Goal: Task Accomplishment & Management: Use online tool/utility

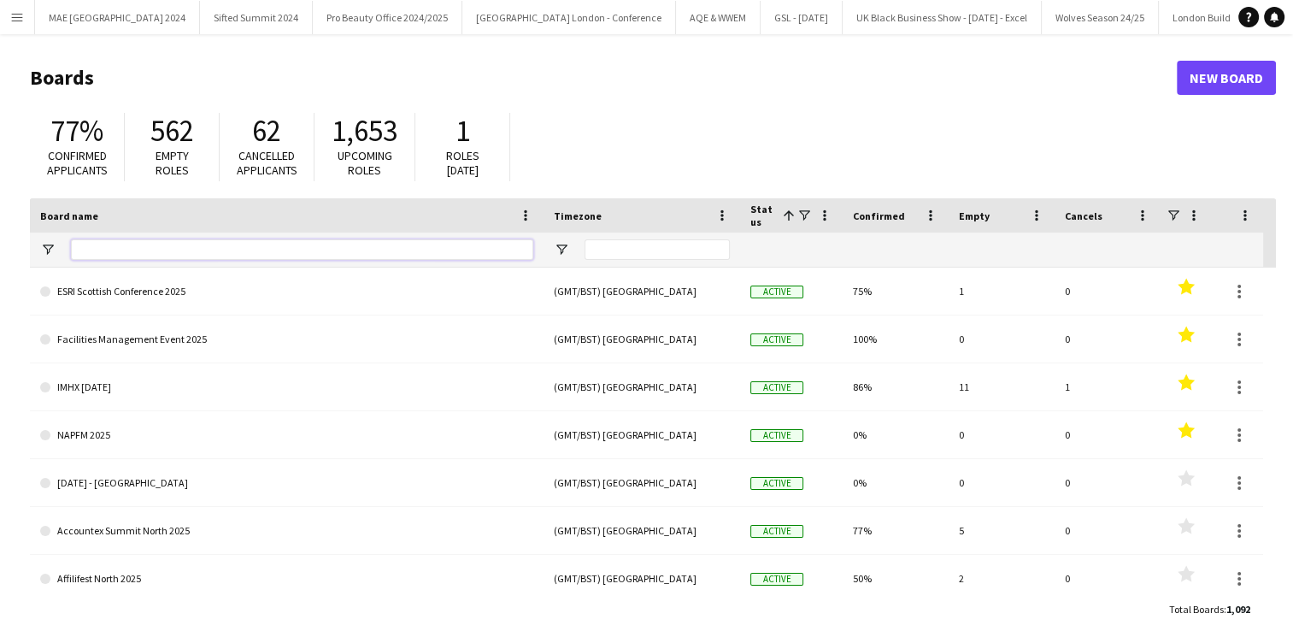
click at [178, 244] on input "Board name Filter Input" at bounding box center [302, 249] width 462 height 21
click at [22, 10] on app-icon "Menu" at bounding box center [17, 17] width 14 height 14
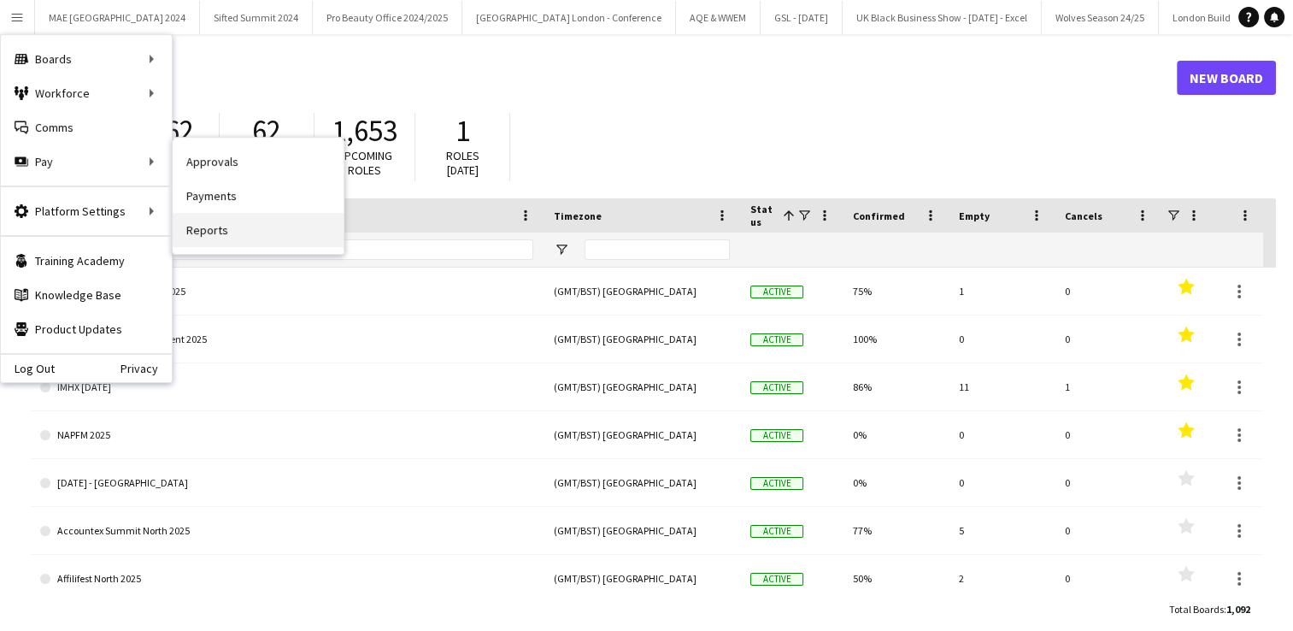
click at [208, 227] on link "Reports" at bounding box center [258, 230] width 171 height 34
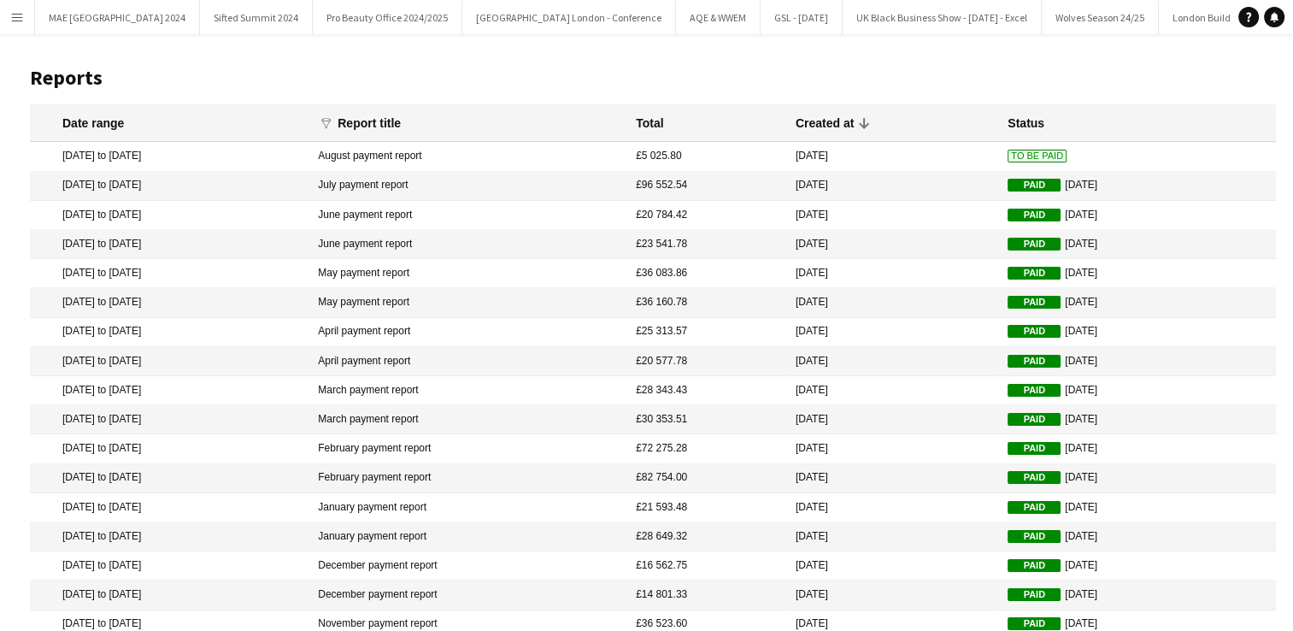
click at [27, 22] on button "Menu" at bounding box center [17, 17] width 34 height 34
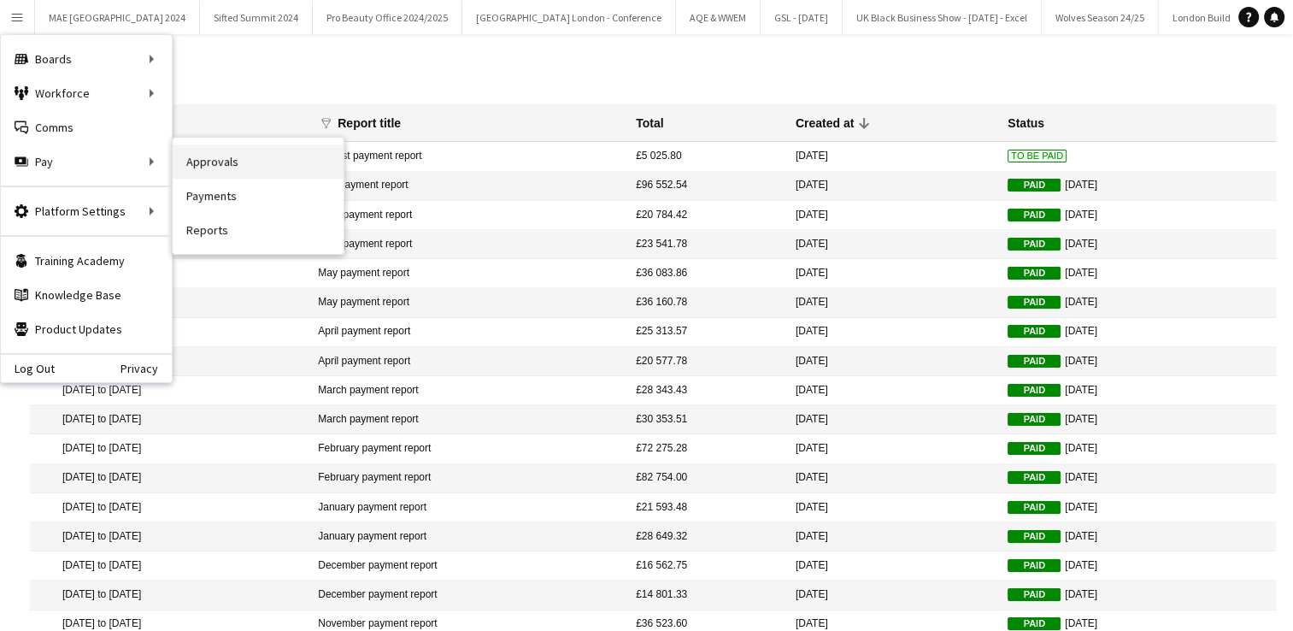
click at [202, 160] on link "Approvals" at bounding box center [258, 161] width 171 height 34
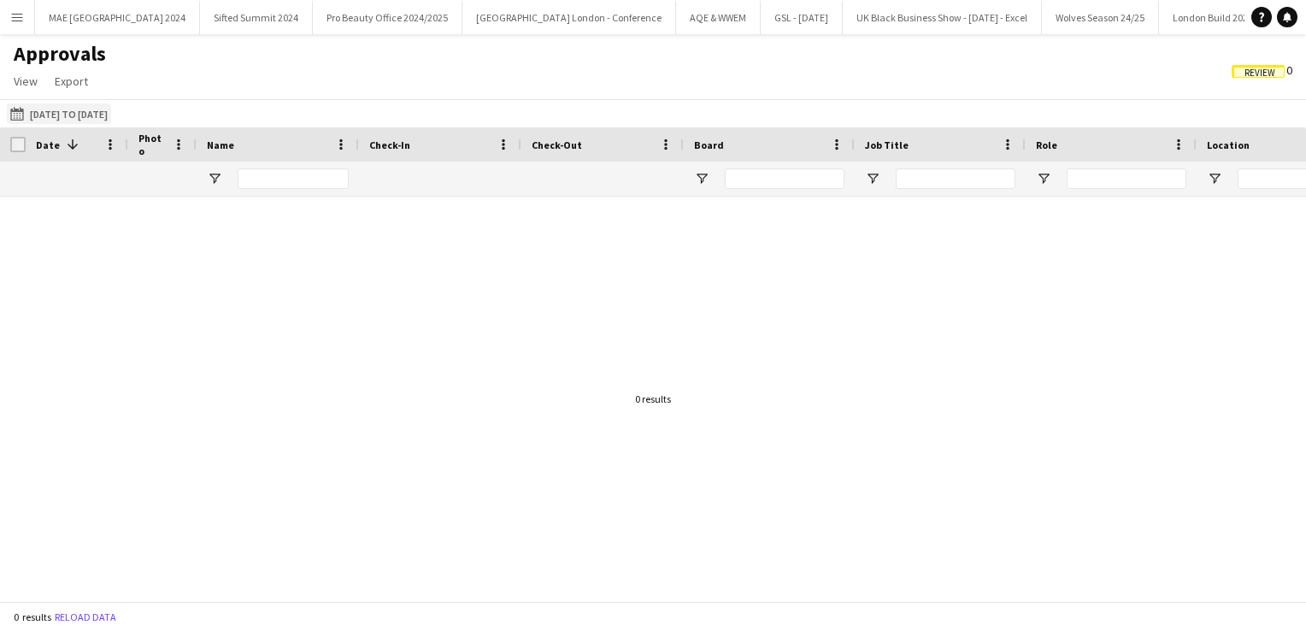
click at [20, 115] on app-icon "[DATE] to [DATE]" at bounding box center [20, 114] width 20 height 14
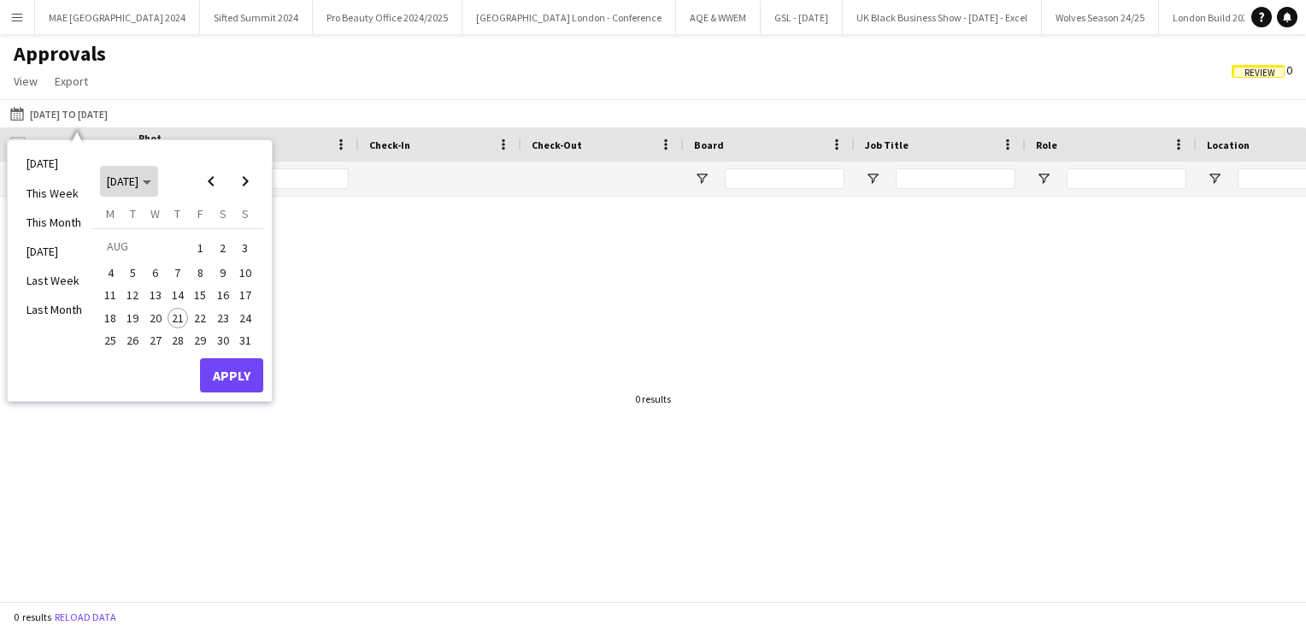
click at [151, 183] on icon "Choose month and year" at bounding box center [147, 182] width 9 height 4
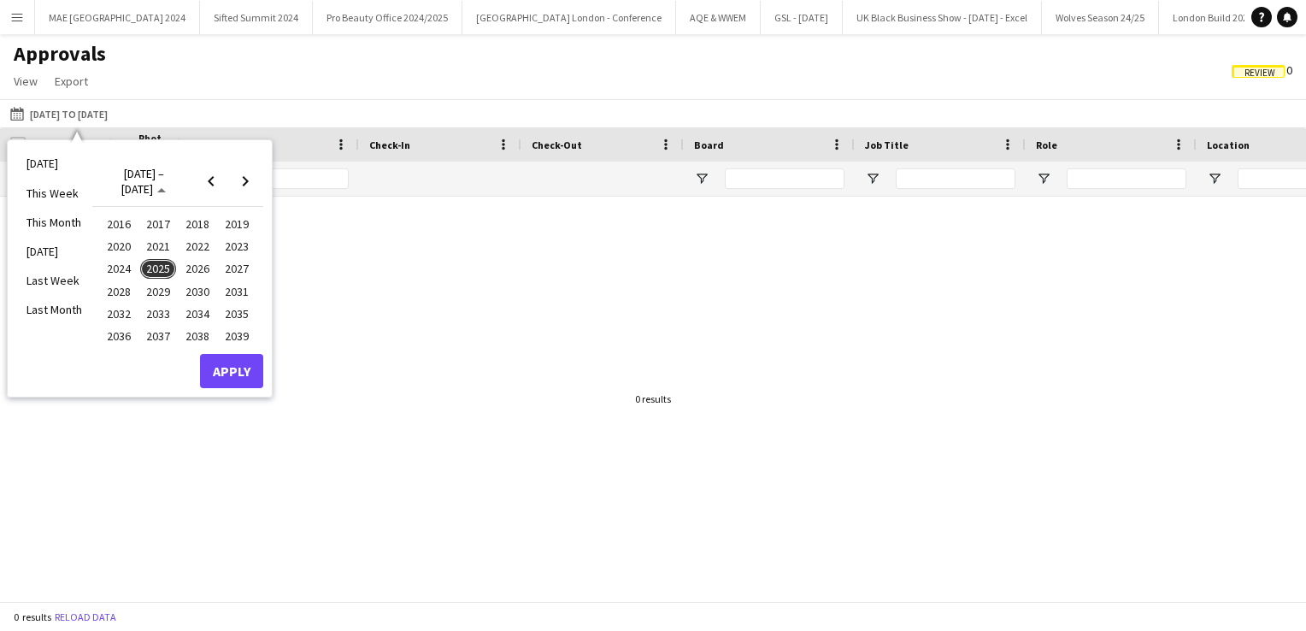
click at [148, 268] on span "2025" at bounding box center [157, 269] width 35 height 21
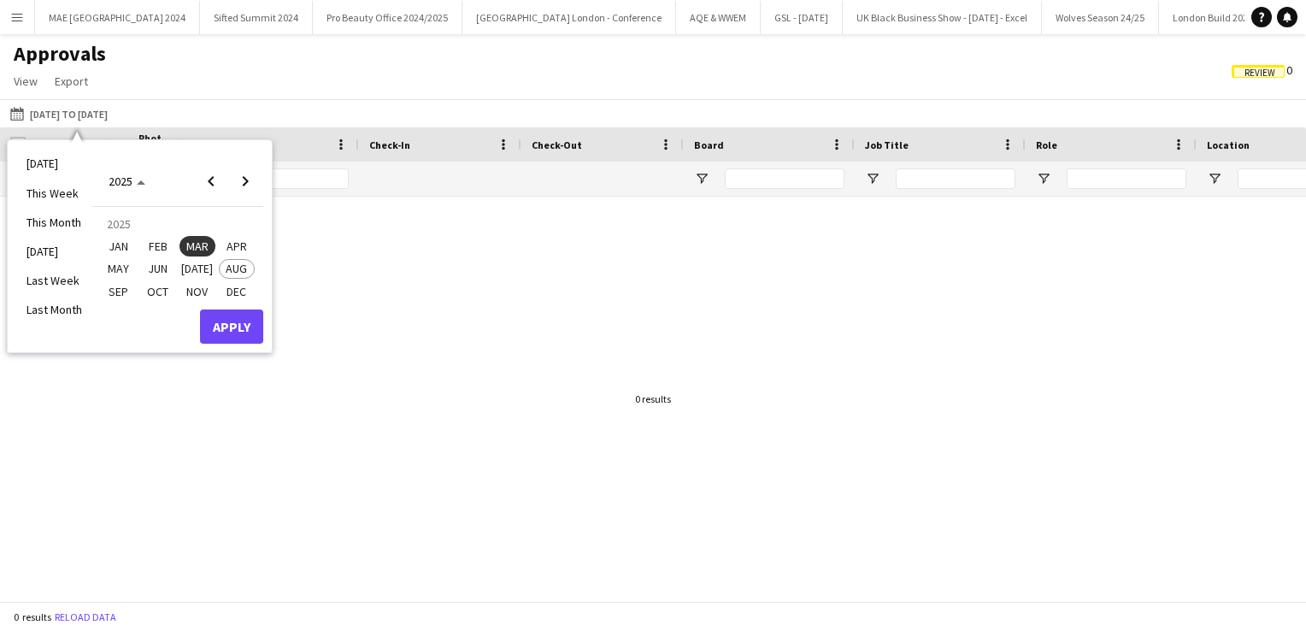
click at [198, 268] on span "[DATE]" at bounding box center [196, 269] width 35 height 21
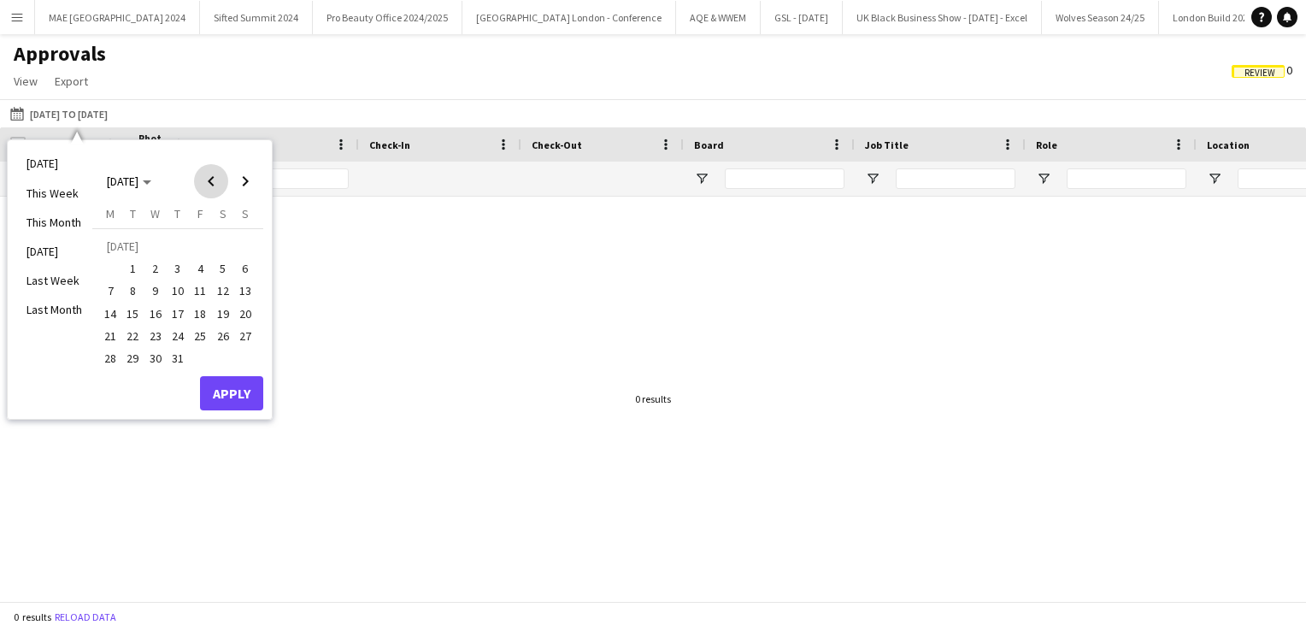
click at [205, 186] on span "Previous month" at bounding box center [211, 181] width 34 height 34
click at [219, 316] on span "21" at bounding box center [223, 318] width 21 height 21
click at [250, 182] on span "Next month" at bounding box center [245, 181] width 34 height 34
click at [239, 185] on span "Next month" at bounding box center [245, 181] width 34 height 34
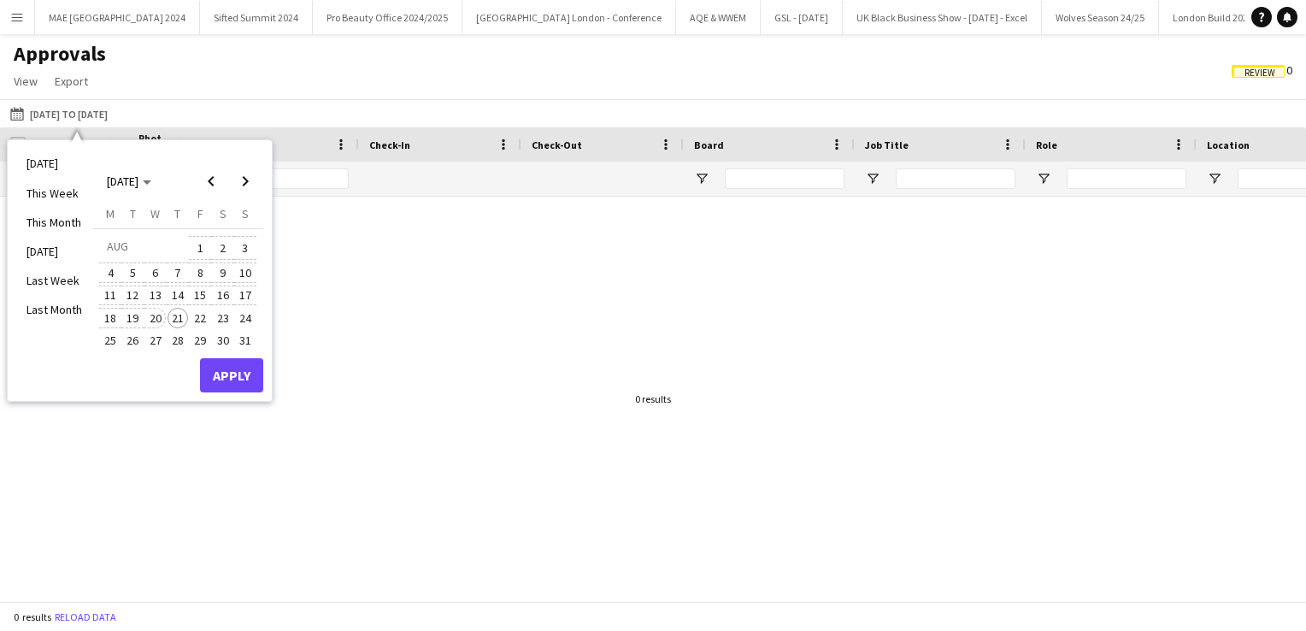
click at [156, 315] on span "20" at bounding box center [155, 318] width 21 height 21
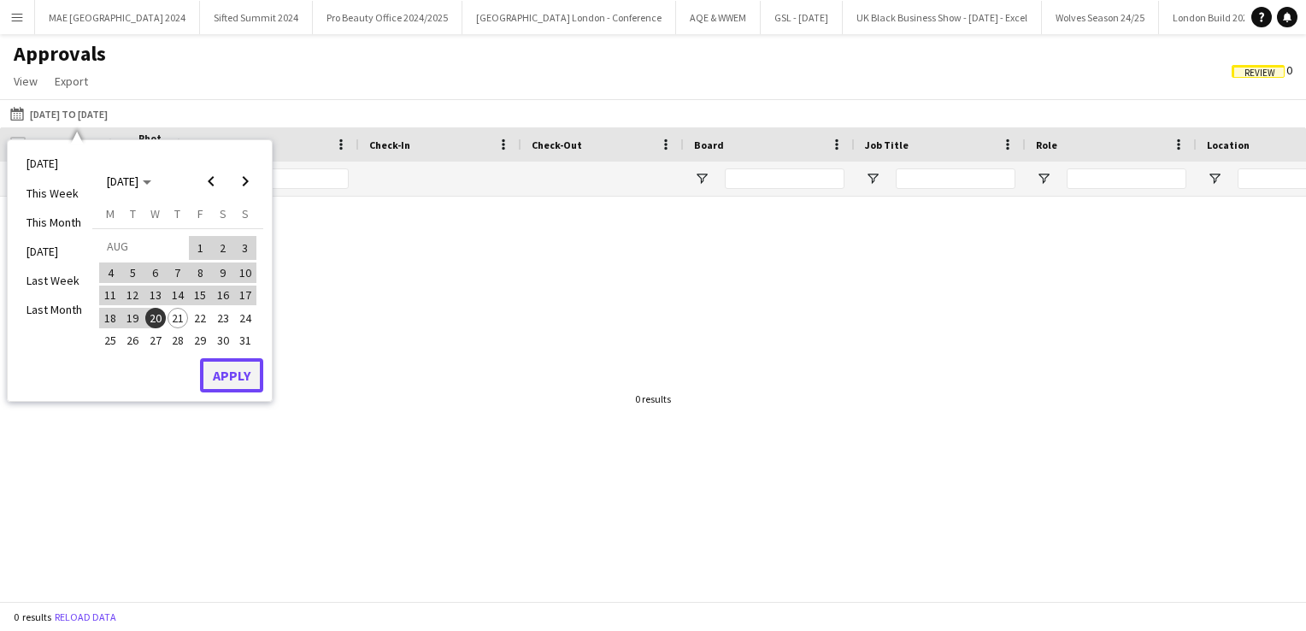
click at [232, 365] on button "Apply" at bounding box center [231, 375] width 63 height 34
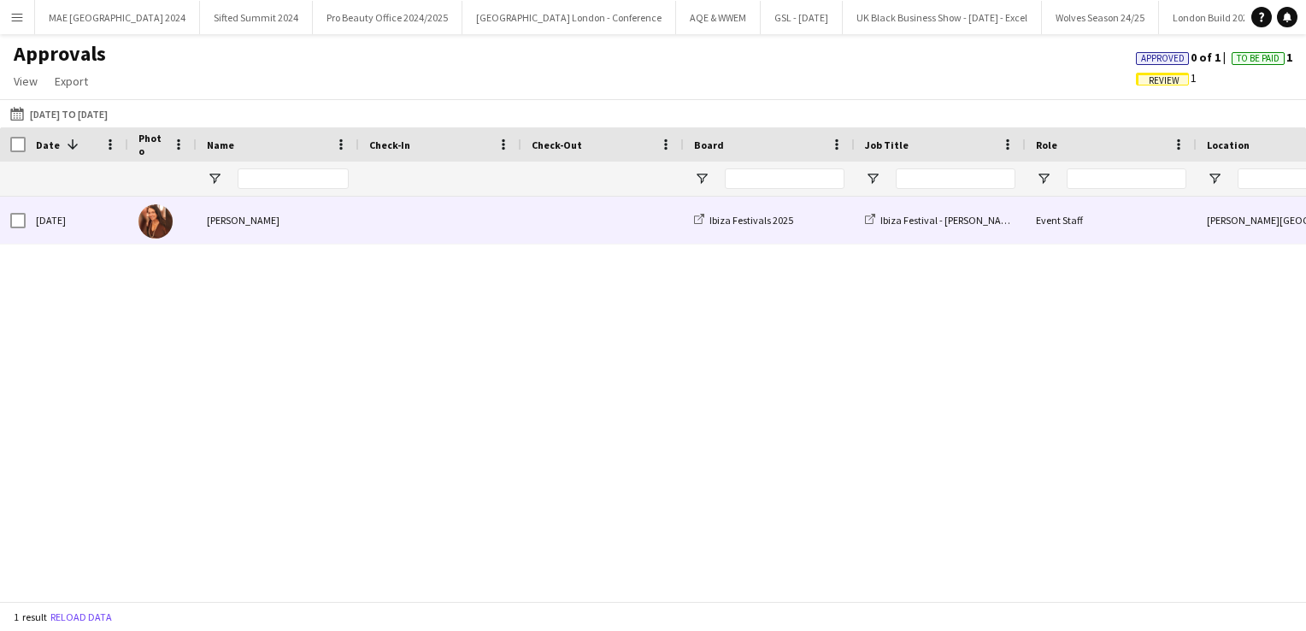
click at [296, 220] on div "[PERSON_NAME]" at bounding box center [278, 220] width 162 height 47
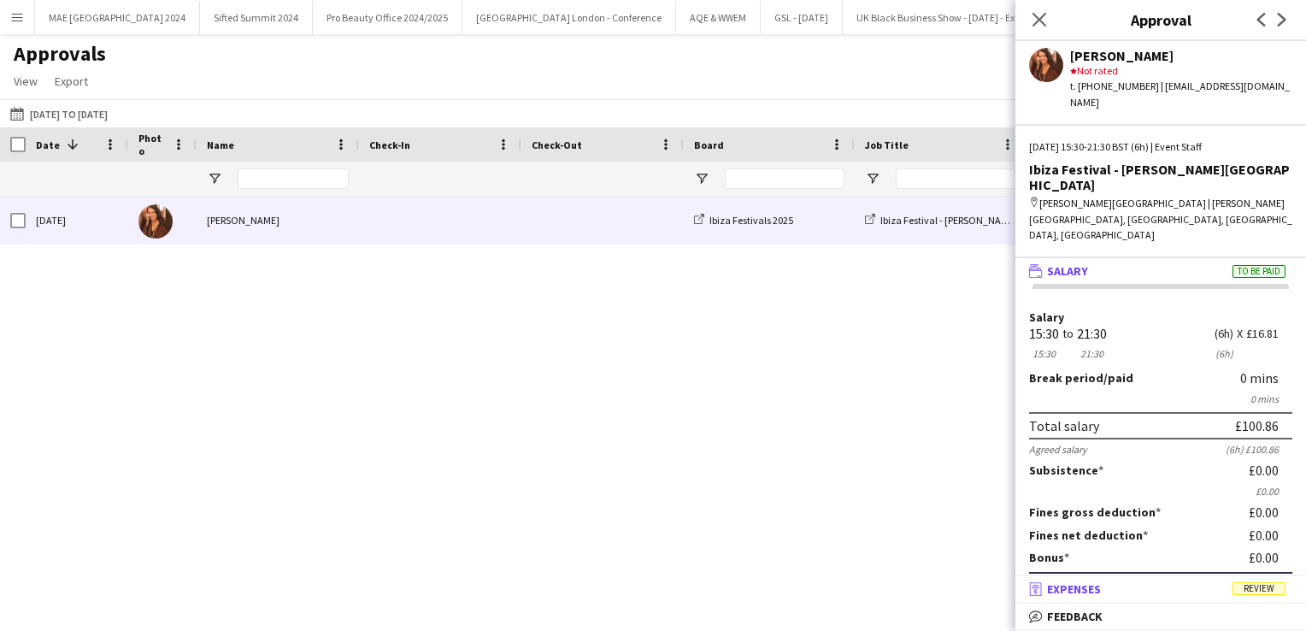
click at [1087, 587] on span "Expenses" at bounding box center [1074, 588] width 54 height 15
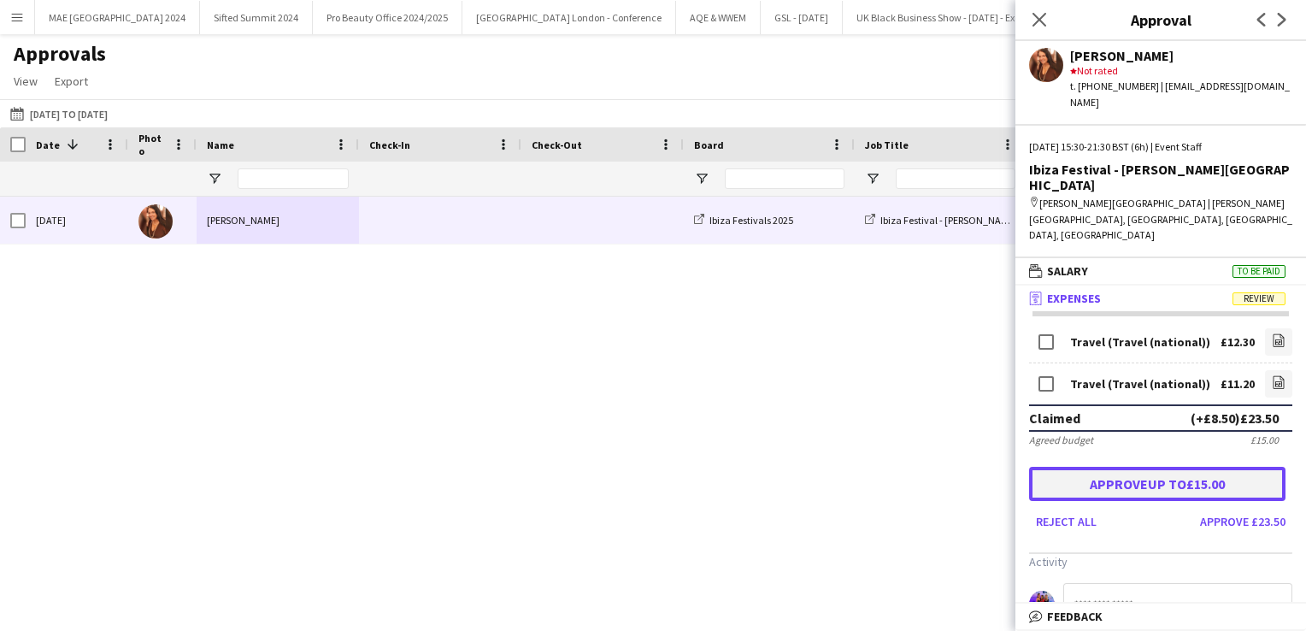
click at [1145, 467] on button "Approve up to £15.00" at bounding box center [1157, 484] width 256 height 34
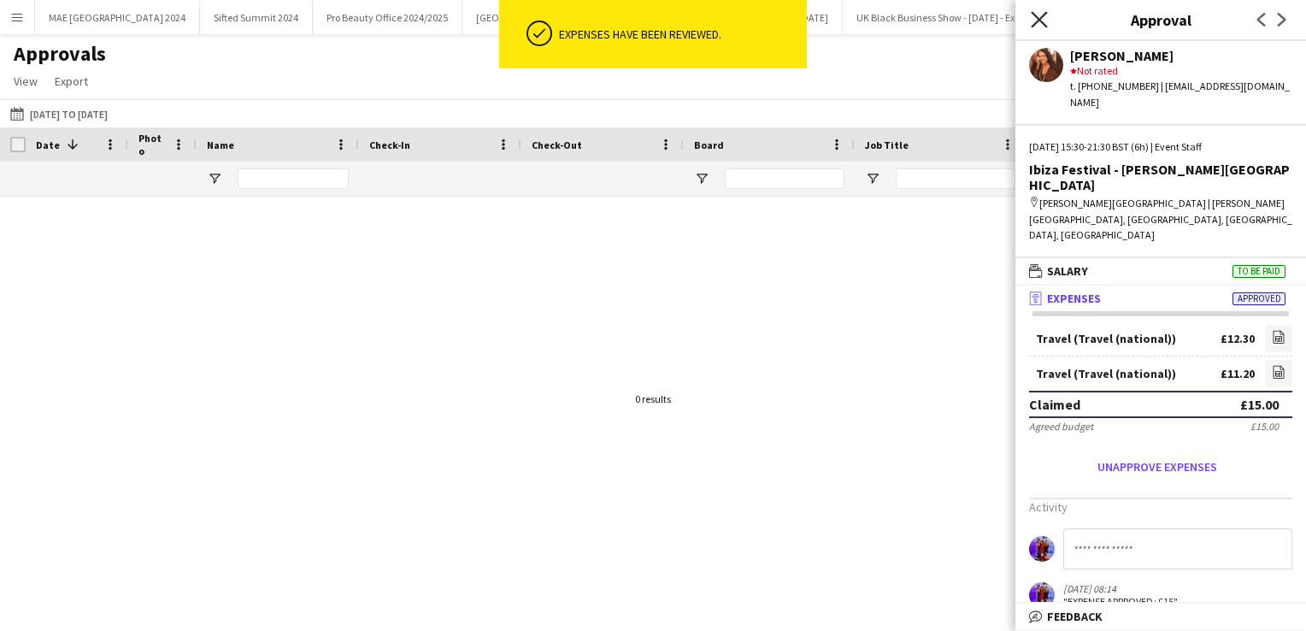
click at [1036, 15] on icon "Close pop-in" at bounding box center [1039, 19] width 16 height 16
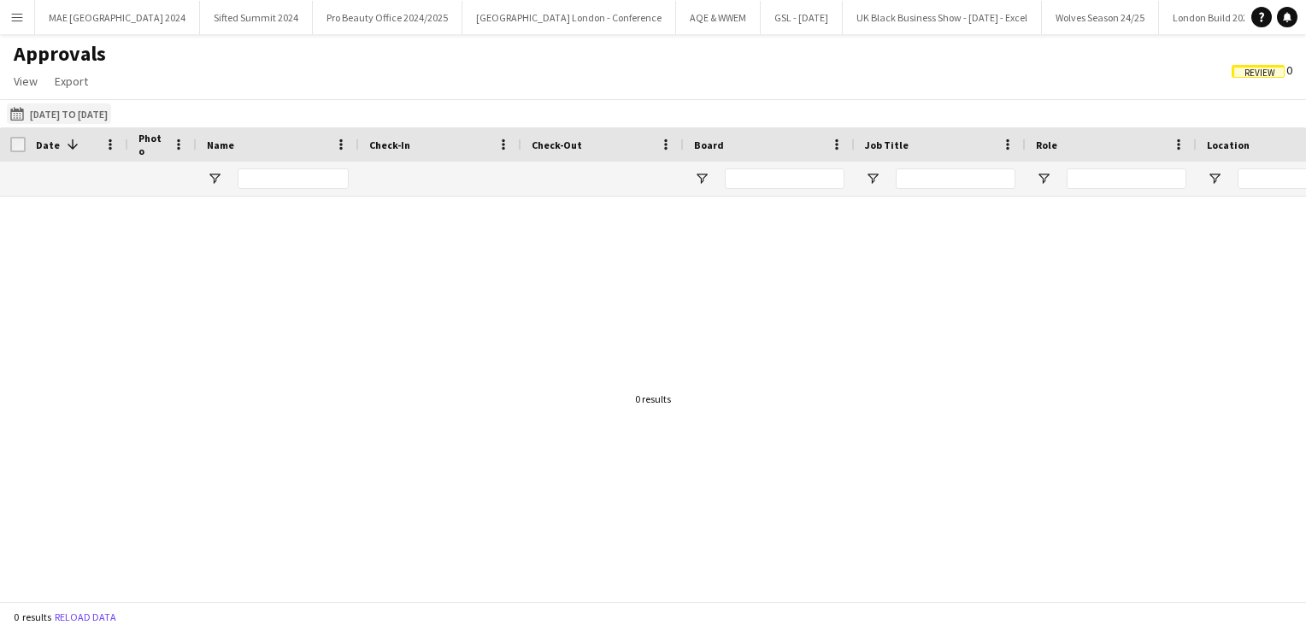
click at [38, 111] on button "[DATE] to [DATE] [DATE] to [DATE]" at bounding box center [59, 113] width 104 height 21
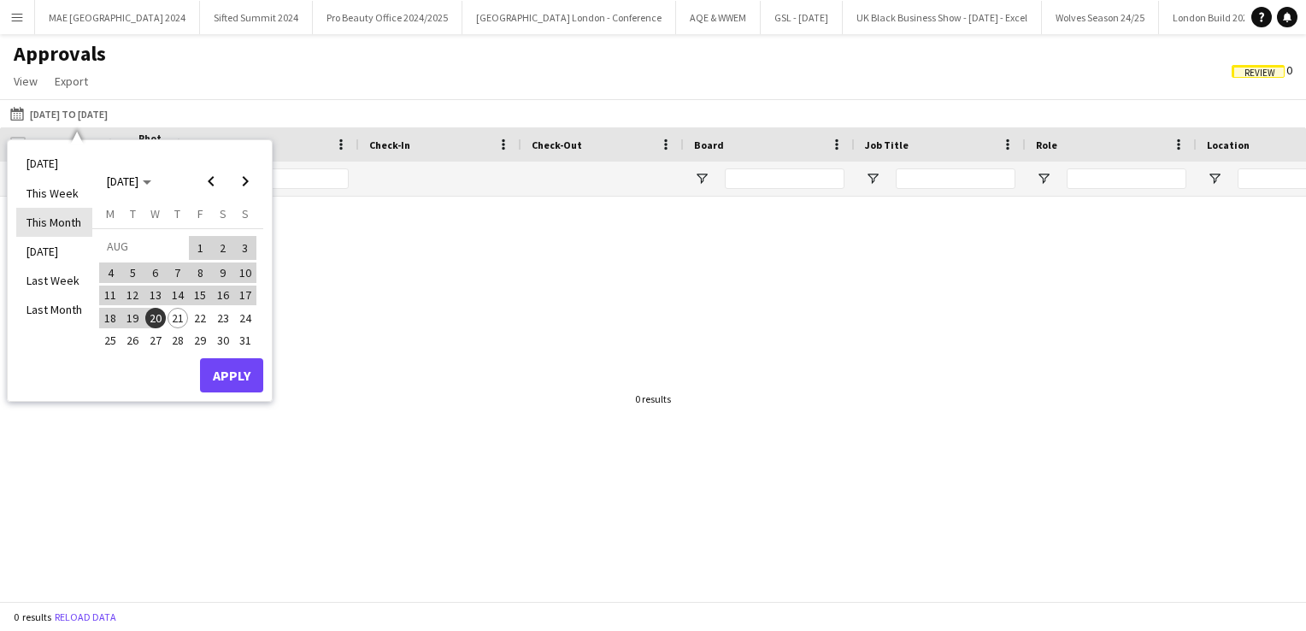
click at [63, 221] on li "This Month" at bounding box center [54, 222] width 76 height 29
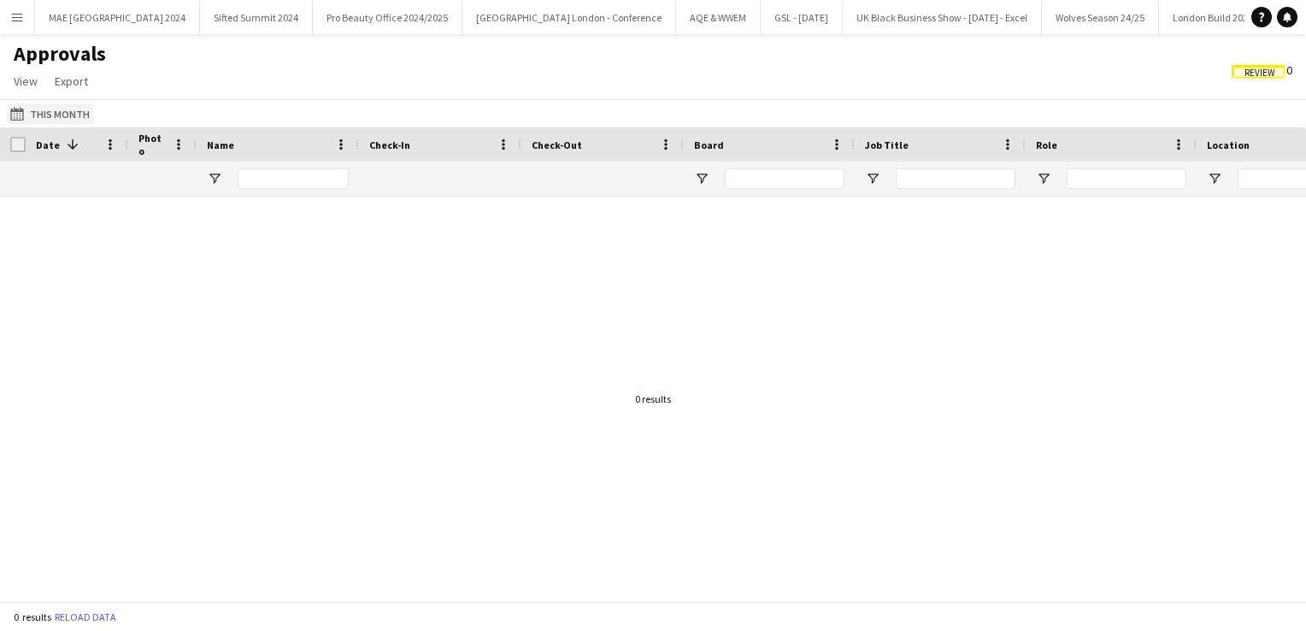
click at [76, 108] on button "[DATE] to [DATE] This Month" at bounding box center [50, 113] width 86 height 21
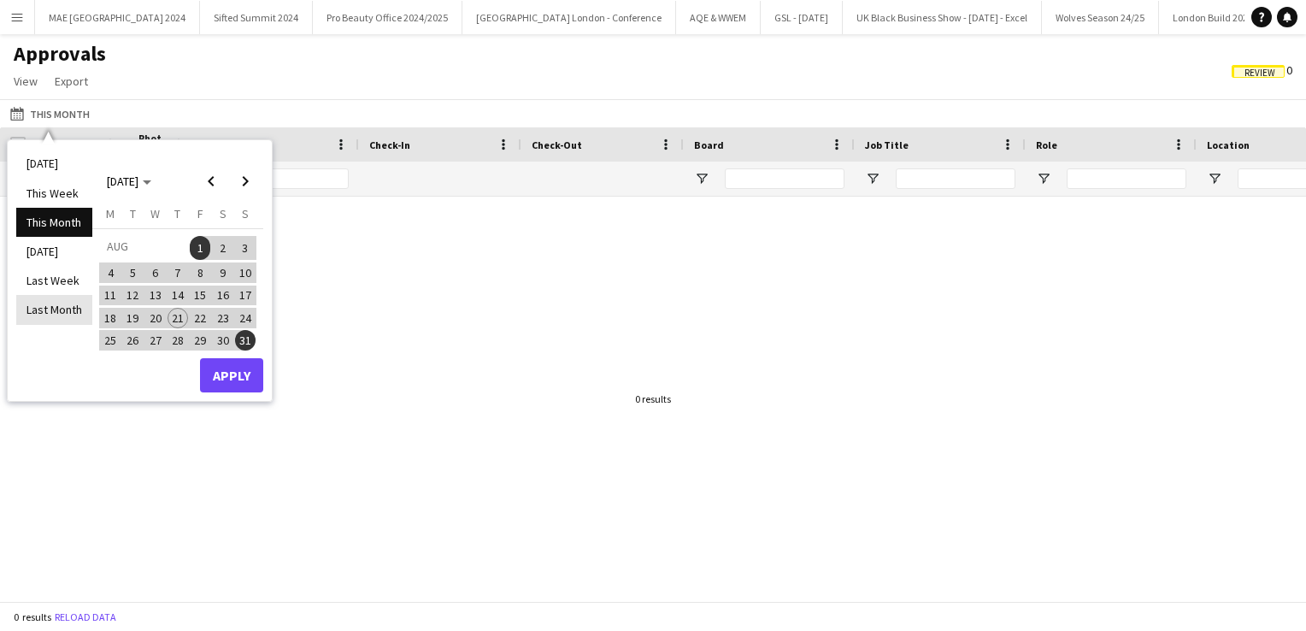
click at [55, 299] on li "Last Month" at bounding box center [54, 309] width 76 height 29
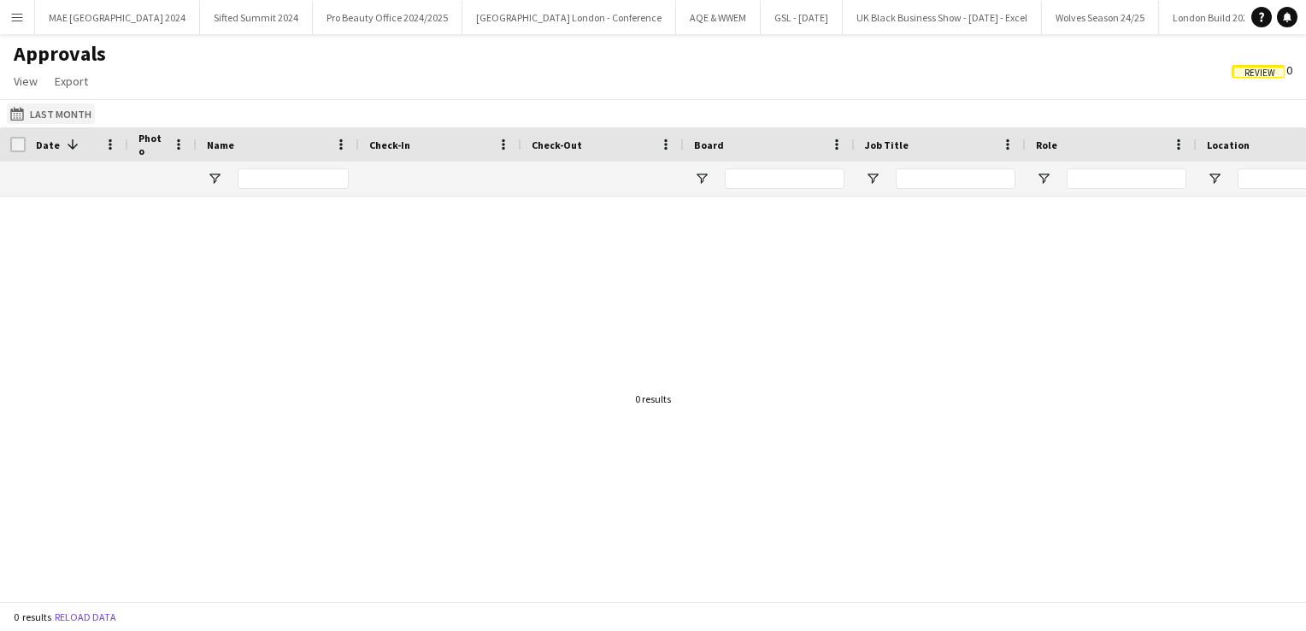
click at [41, 112] on button "[DATE] to [DATE] Last Month" at bounding box center [51, 113] width 88 height 21
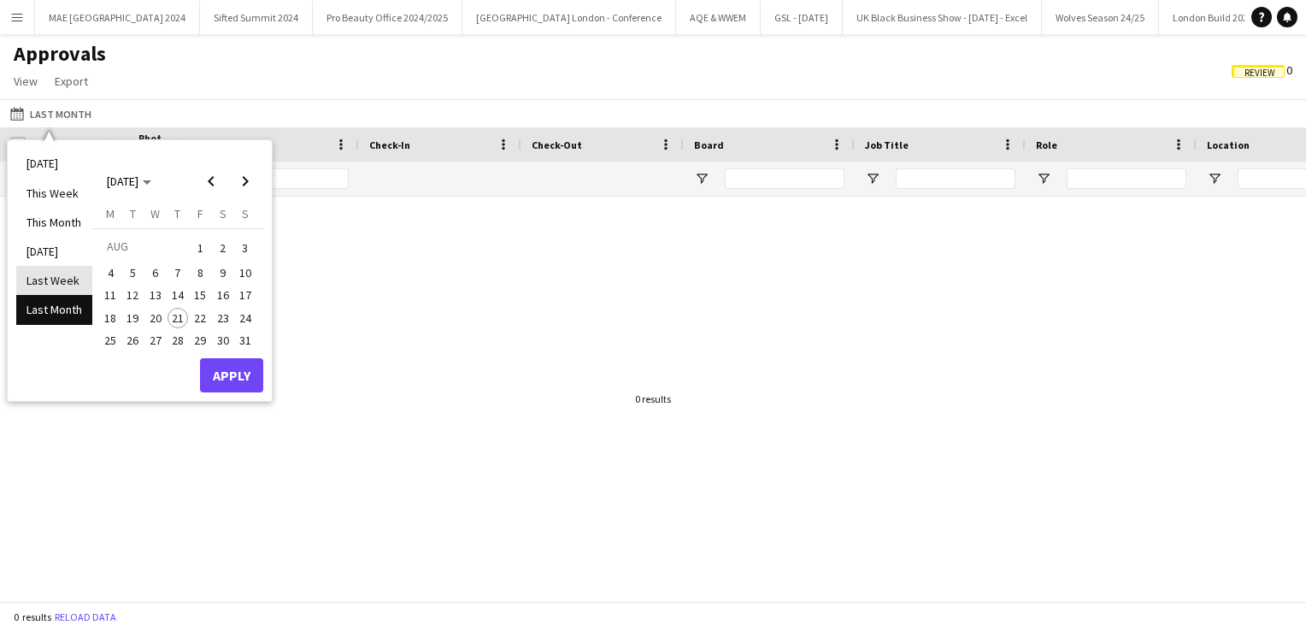
click at [39, 269] on li "Last Week" at bounding box center [54, 280] width 76 height 29
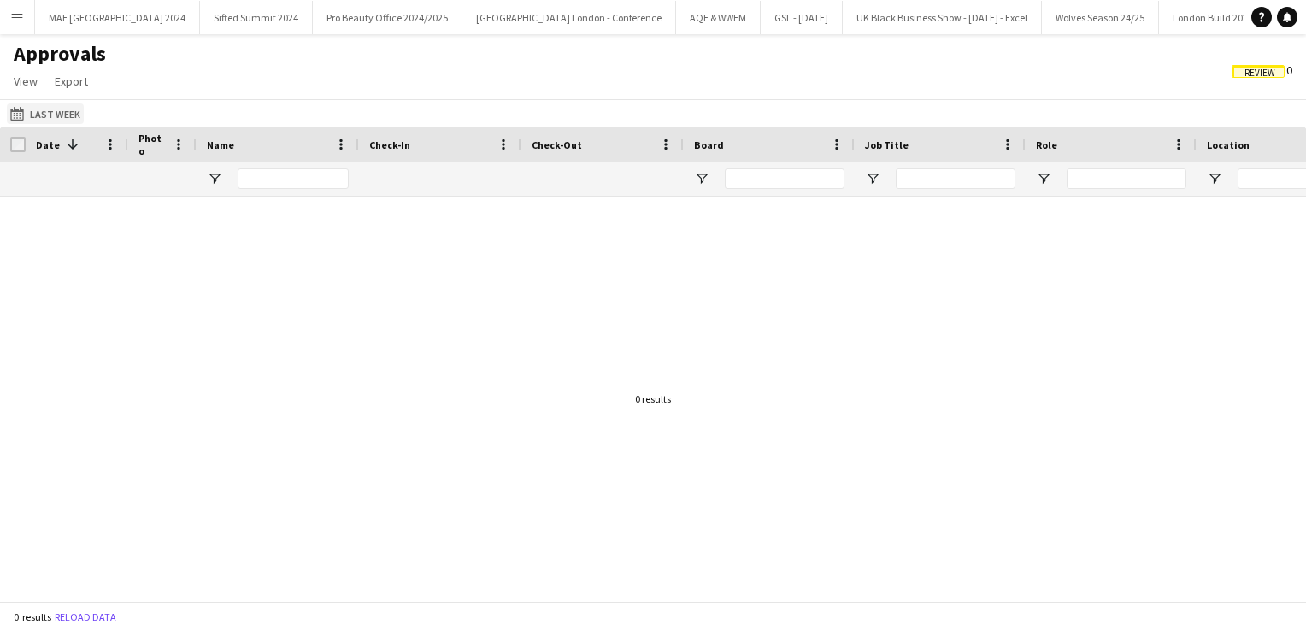
click at [47, 115] on button "[DATE] to [DATE] Last Week" at bounding box center [45, 113] width 77 height 21
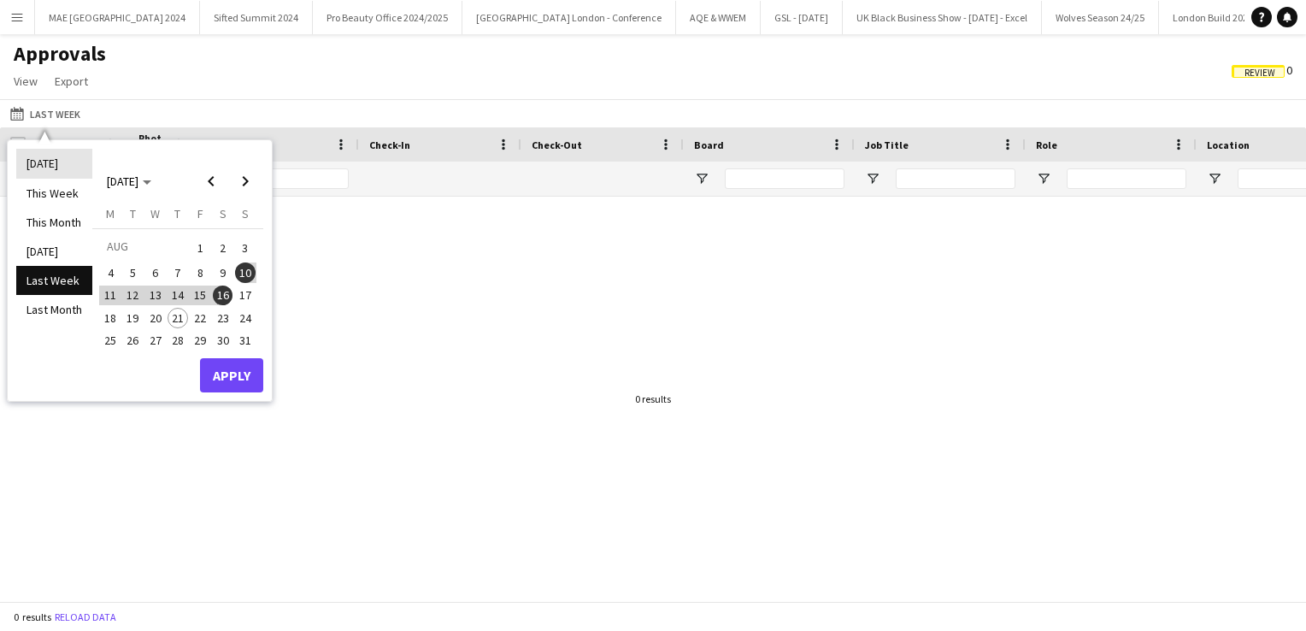
click at [55, 162] on li "[DATE]" at bounding box center [54, 163] width 76 height 29
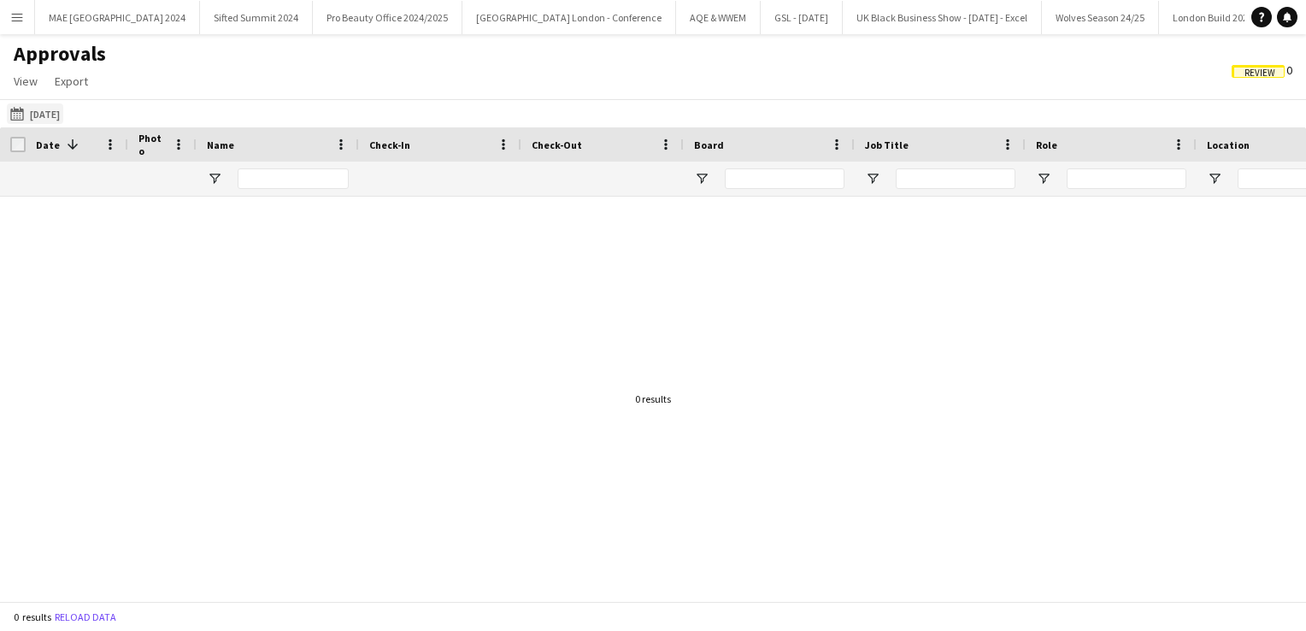
click at [51, 112] on button "[DATE] to [DATE] [DATE]" at bounding box center [35, 113] width 56 height 21
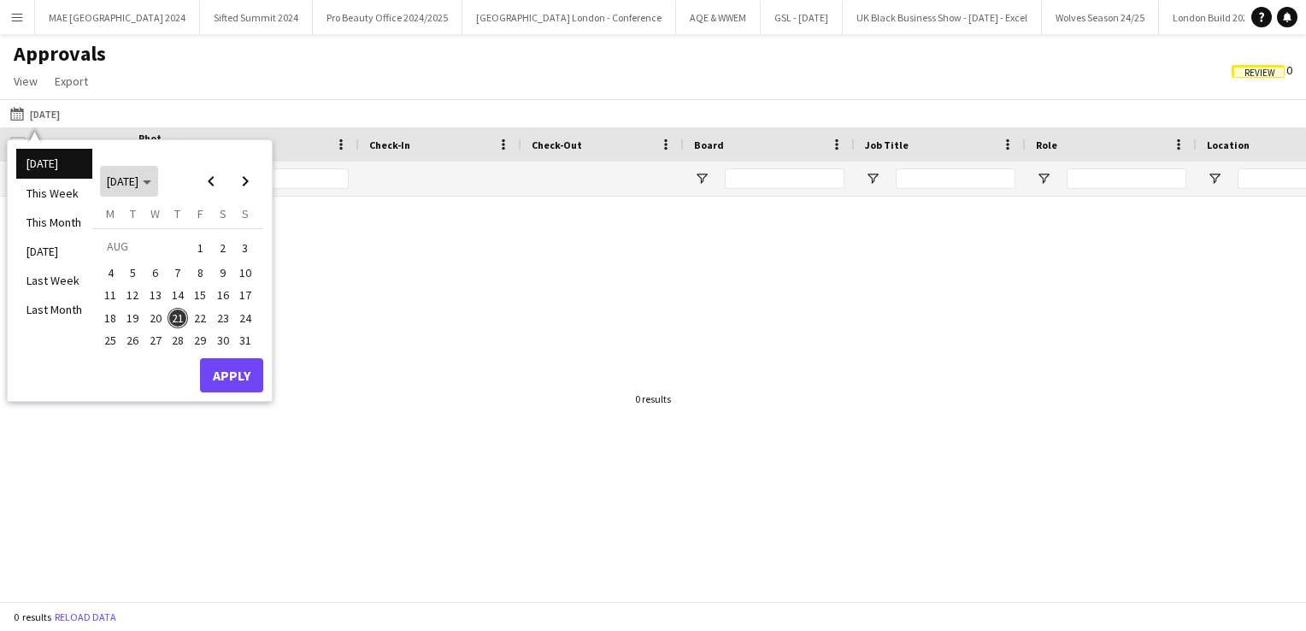
click at [138, 186] on span "[DATE]" at bounding box center [123, 180] width 32 height 15
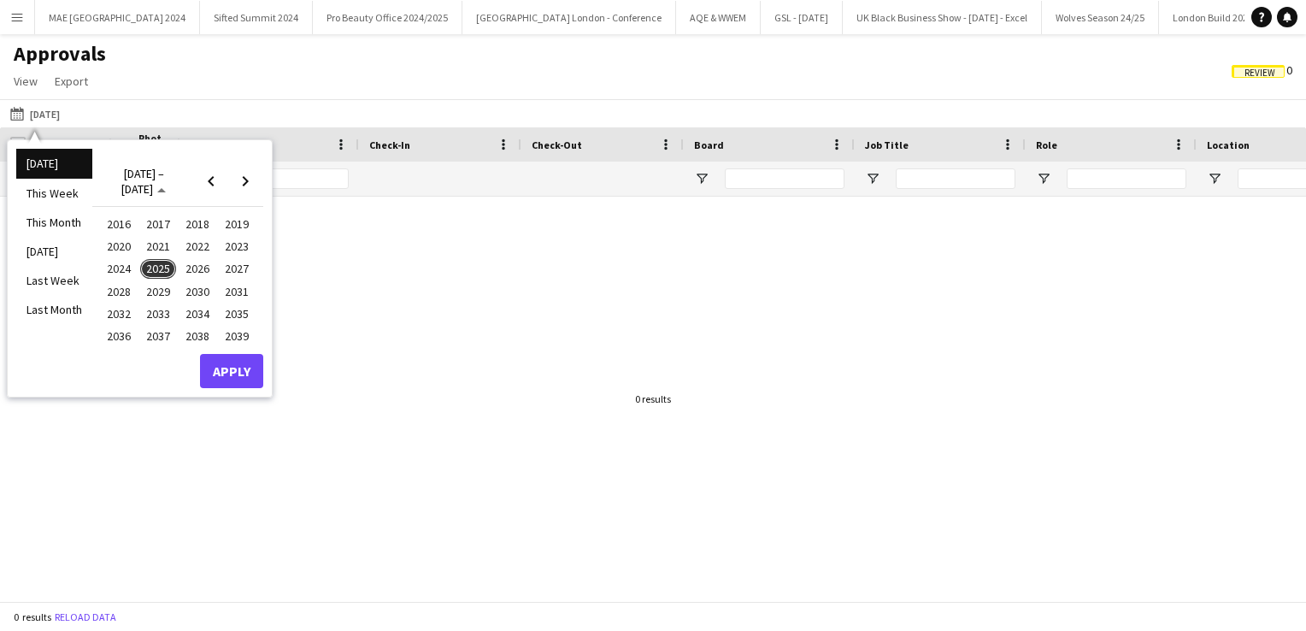
click at [163, 268] on span "2025" at bounding box center [157, 269] width 35 height 21
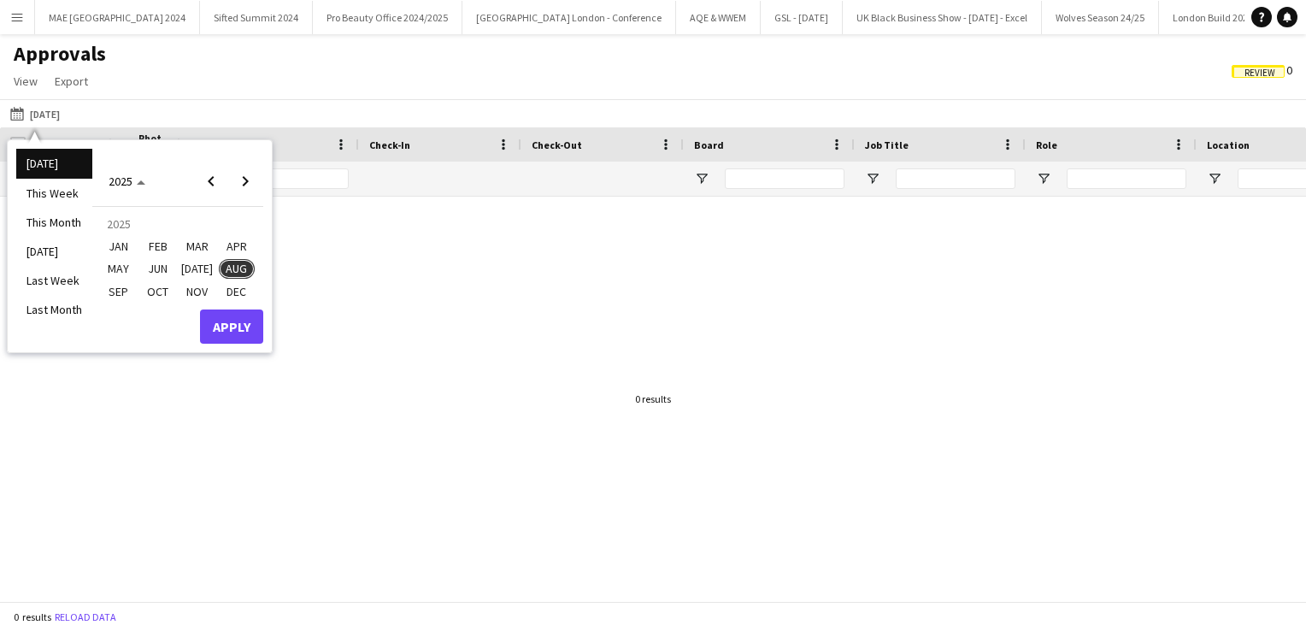
click at [166, 268] on span "JUN" at bounding box center [157, 269] width 35 height 21
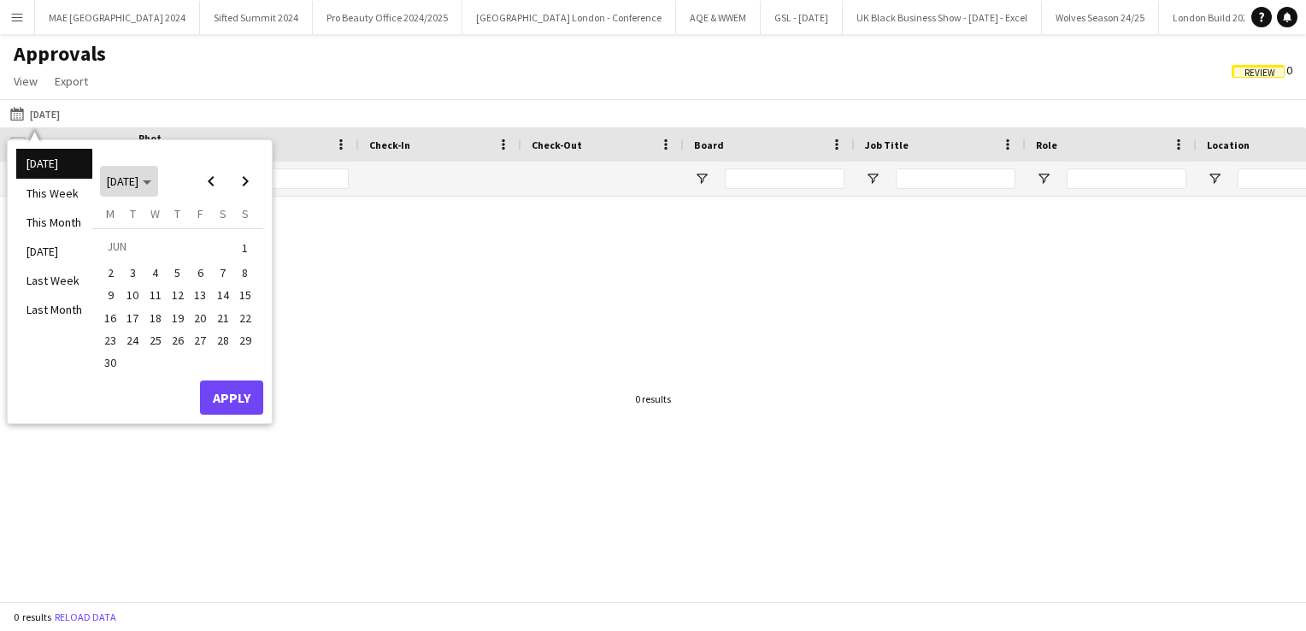
click at [151, 180] on icon "Choose month and year" at bounding box center [147, 182] width 9 height 4
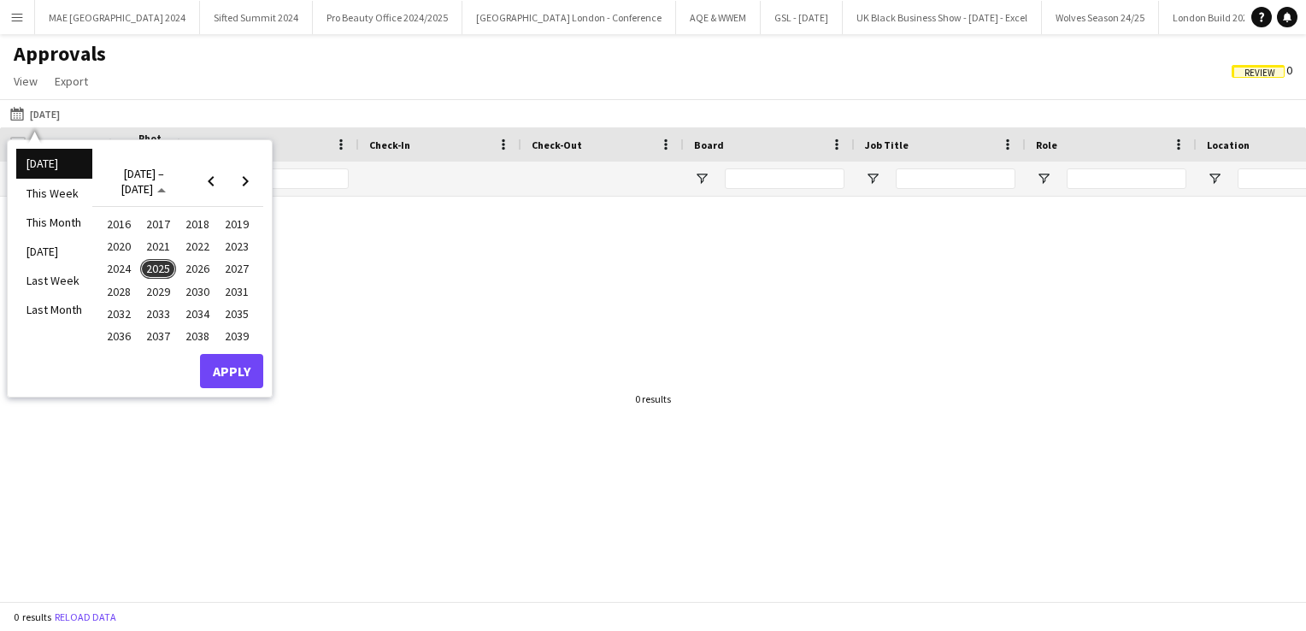
click at [159, 267] on span "2025" at bounding box center [157, 269] width 35 height 21
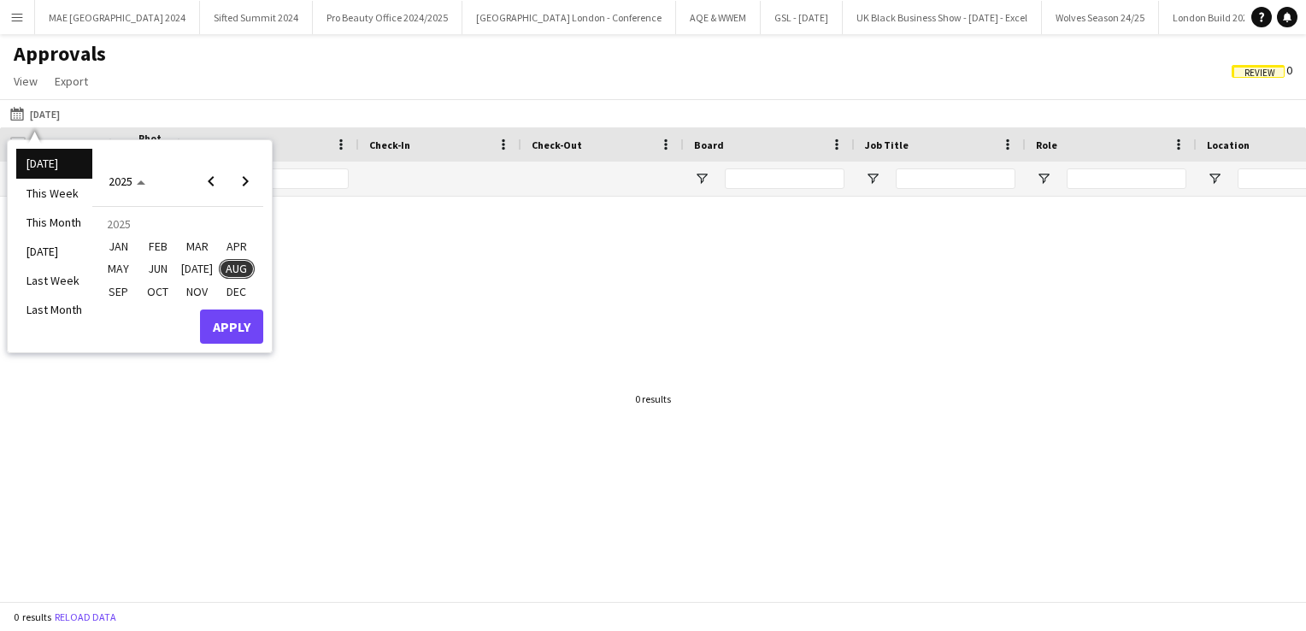
click at [205, 268] on span "[DATE]" at bounding box center [196, 269] width 35 height 21
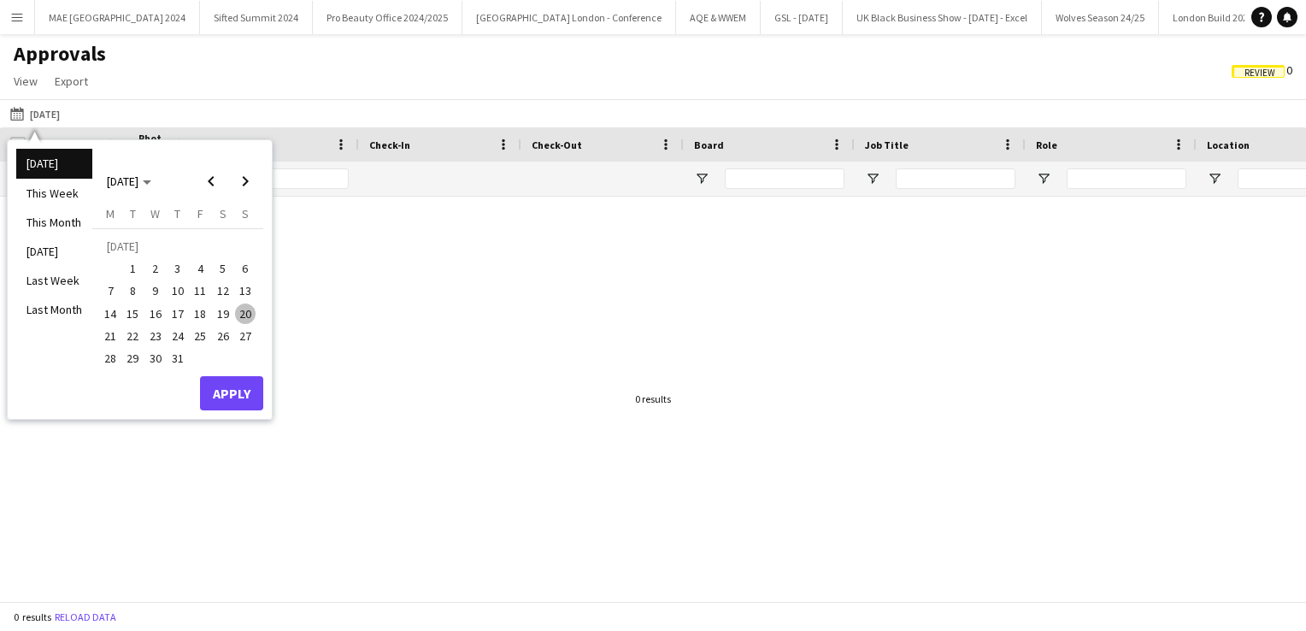
click at [134, 270] on span "1" at bounding box center [133, 268] width 21 height 21
click at [239, 187] on span "Next month" at bounding box center [245, 181] width 34 height 34
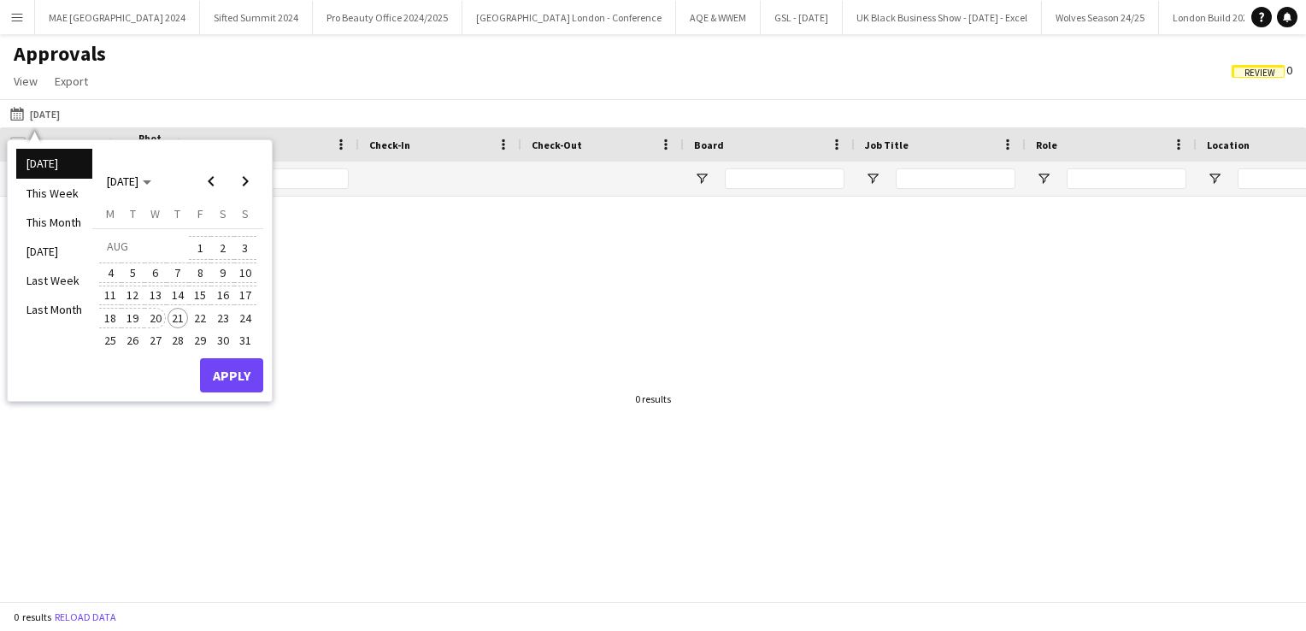
click at [160, 318] on span "20" at bounding box center [155, 318] width 21 height 21
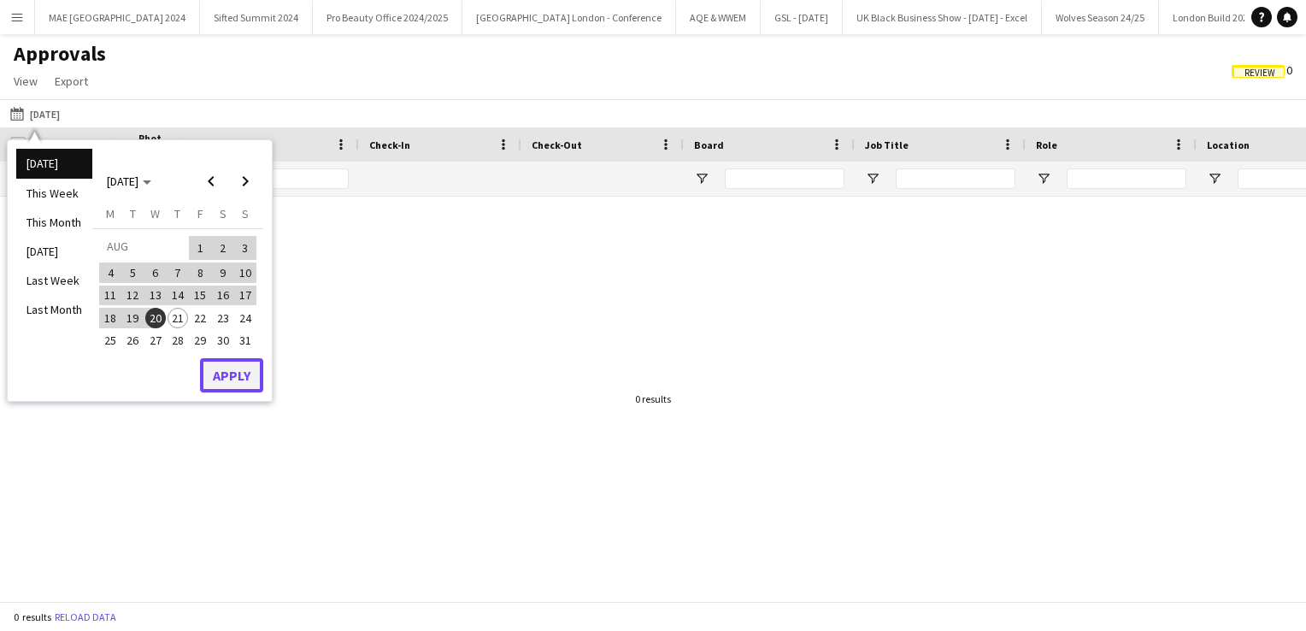
click at [229, 364] on button "Apply" at bounding box center [231, 375] width 63 height 34
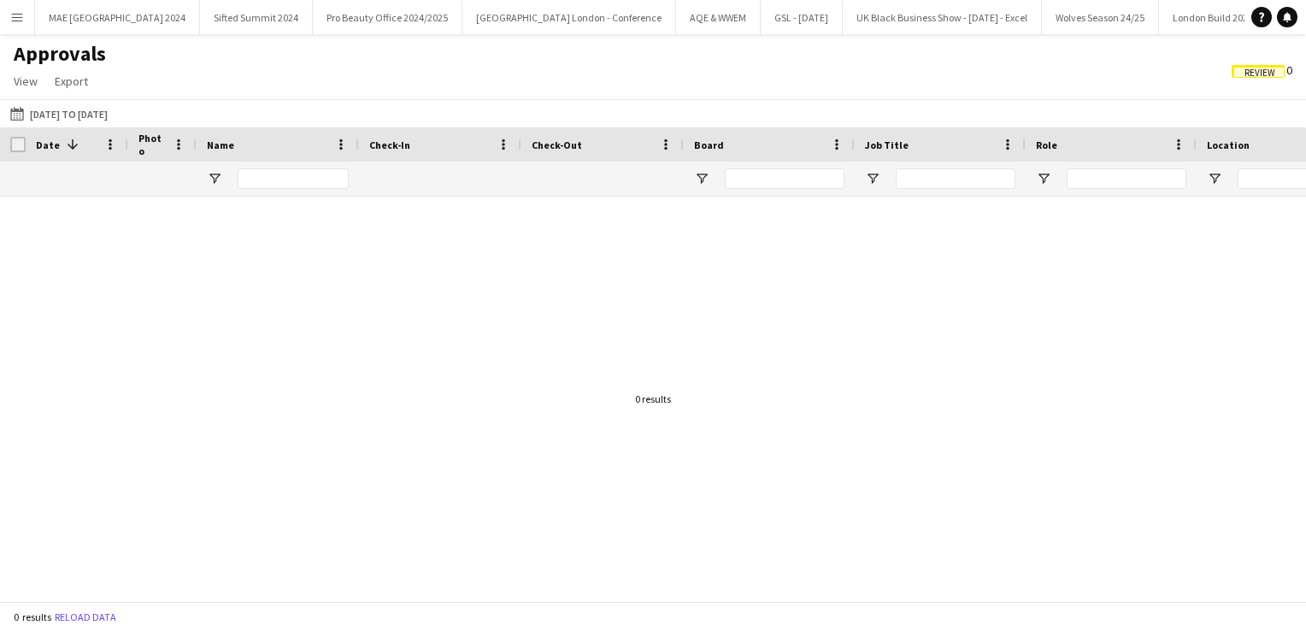
click at [1276, 73] on span "Review" at bounding box center [1257, 71] width 53 height 13
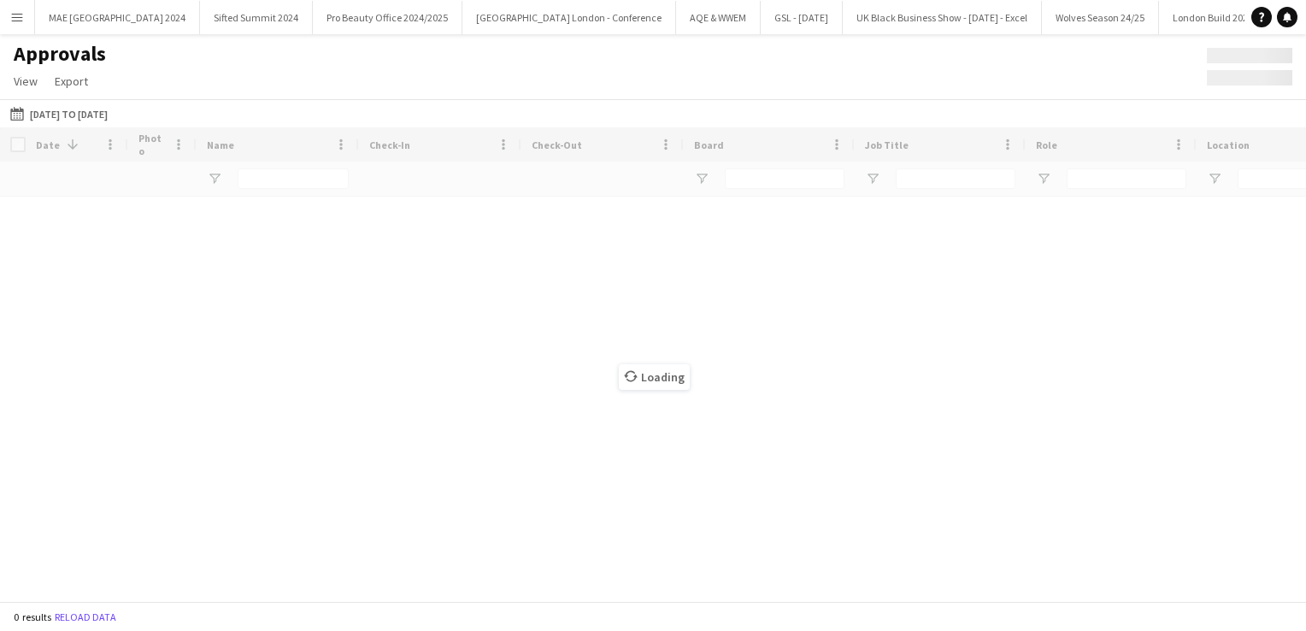
click at [9, 15] on button "Menu" at bounding box center [17, 17] width 34 height 34
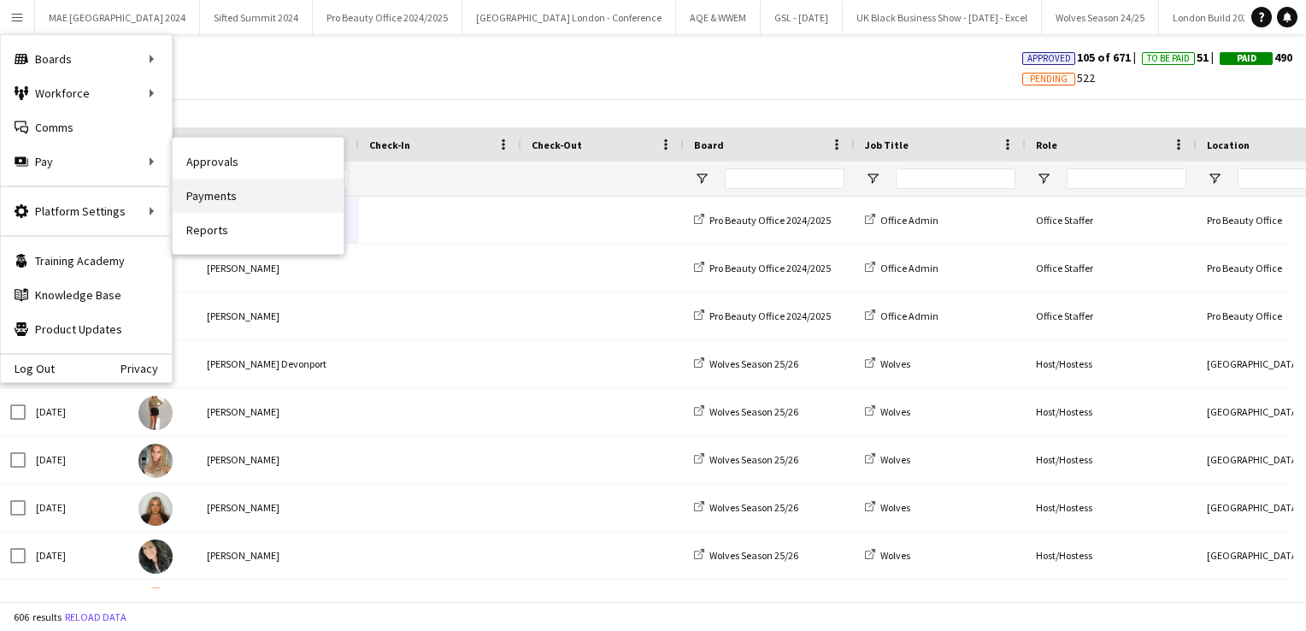
click at [226, 188] on link "Payments" at bounding box center [258, 196] width 171 height 34
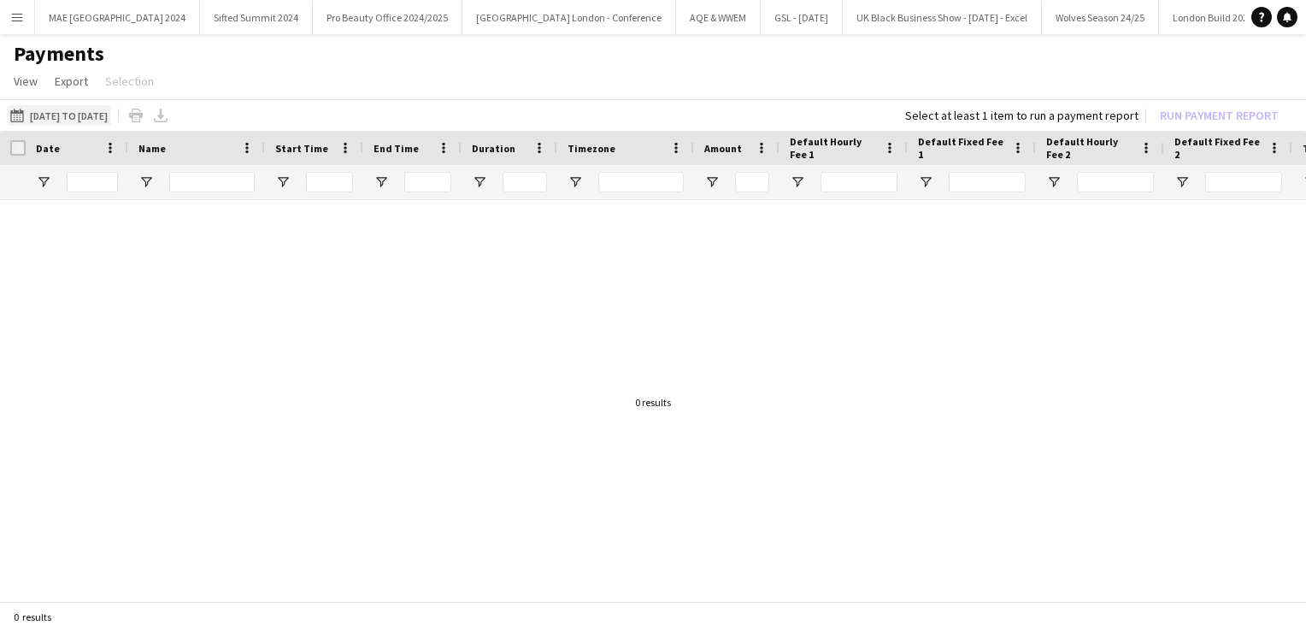
click at [75, 110] on button "[DATE] to [DATE] [DATE] to [DATE]" at bounding box center [59, 115] width 104 height 21
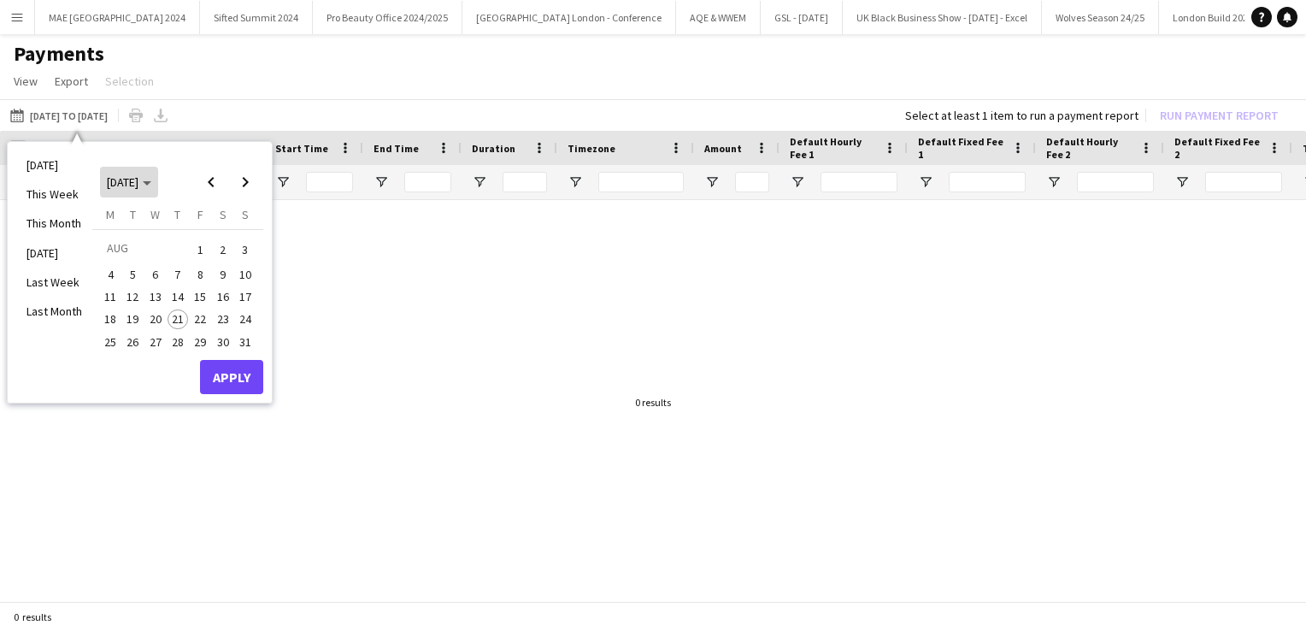
click at [135, 179] on span "[DATE]" at bounding box center [123, 181] width 32 height 15
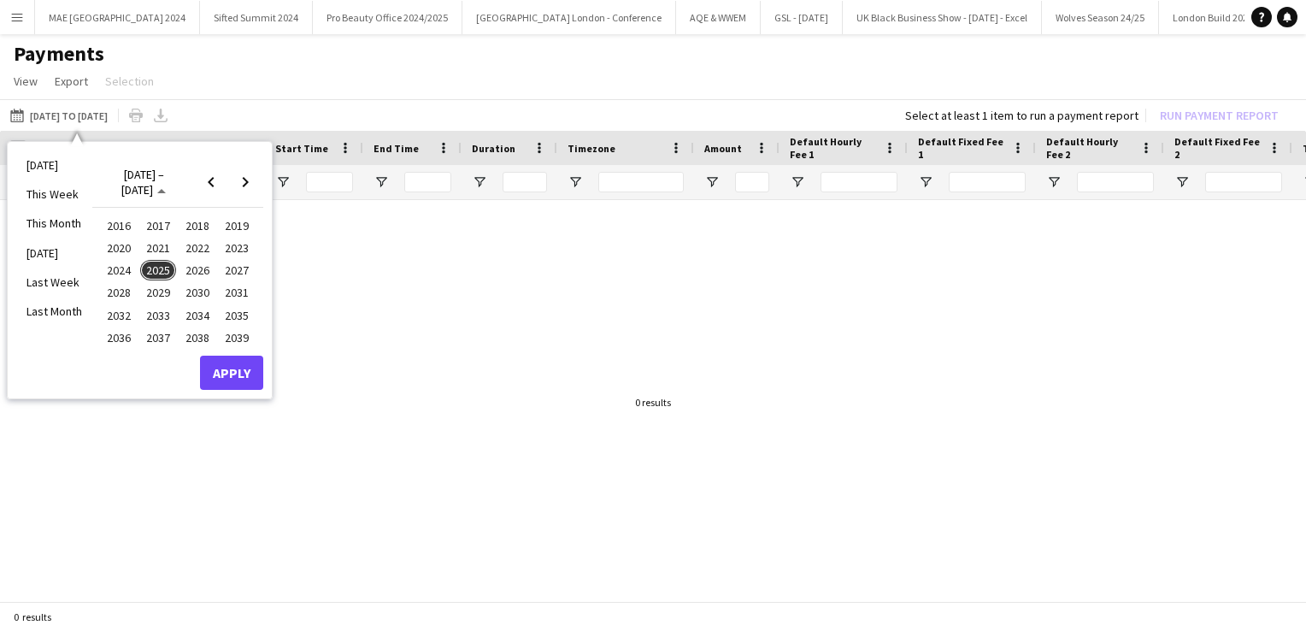
click at [153, 269] on span "2025" at bounding box center [157, 270] width 35 height 21
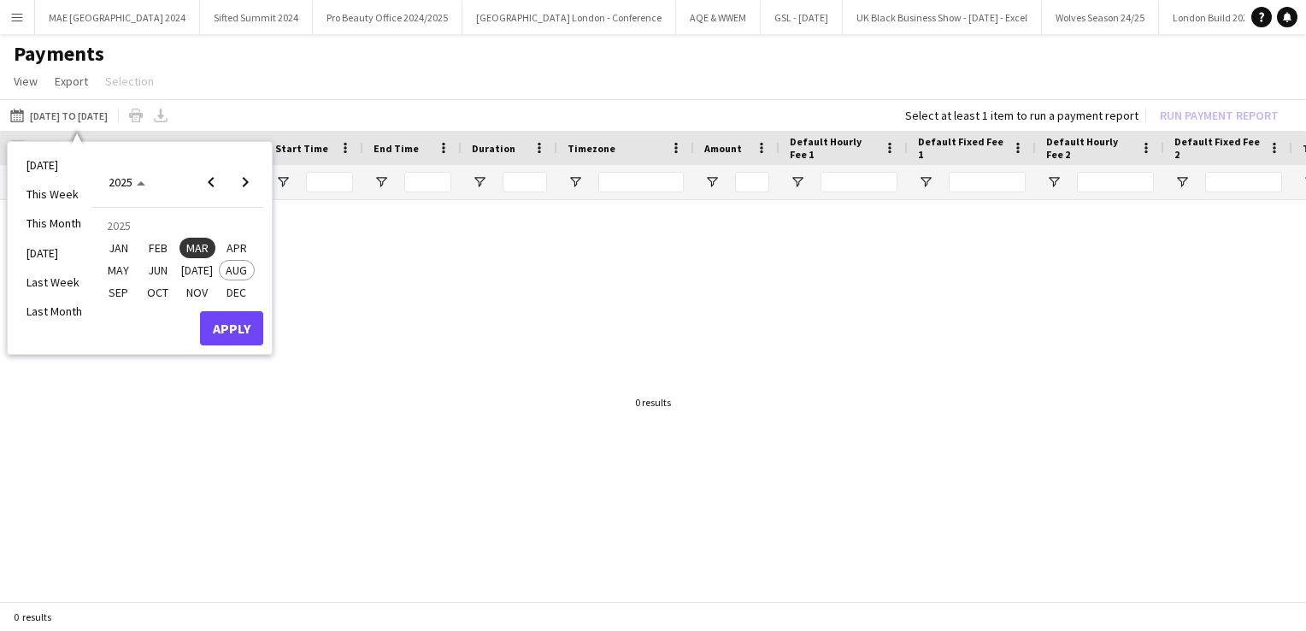
click at [191, 269] on span "[DATE]" at bounding box center [196, 270] width 35 height 21
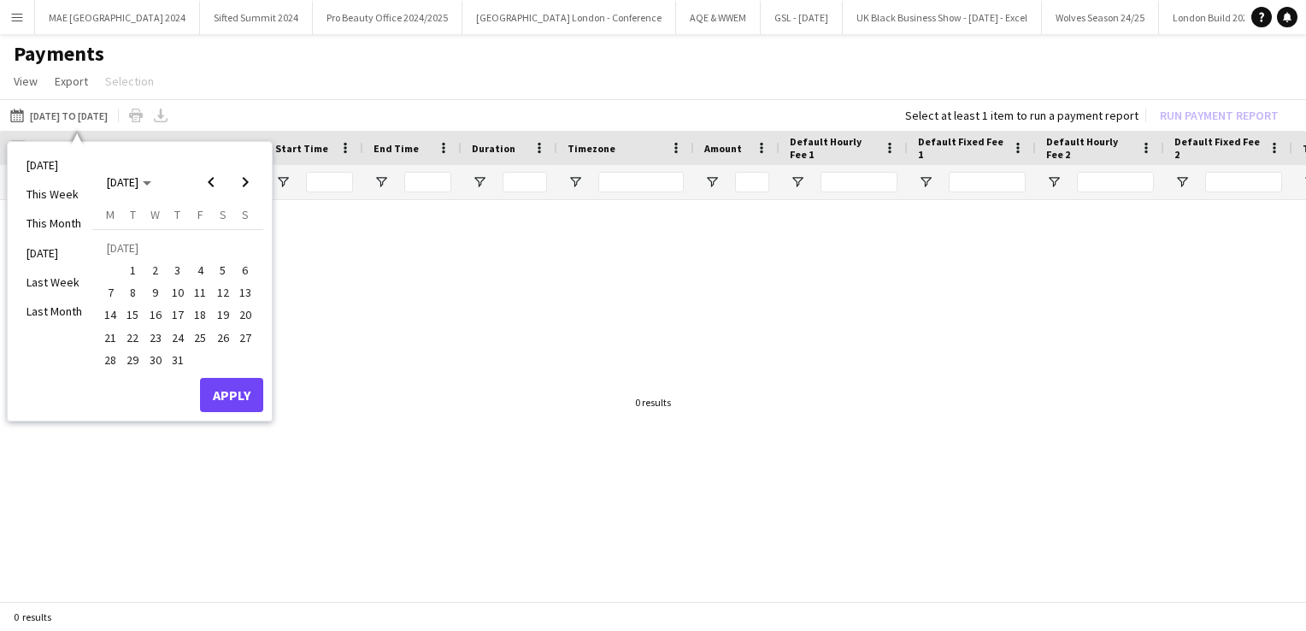
click at [133, 265] on span "1" at bounding box center [133, 270] width 21 height 21
click at [151, 177] on span "[DATE]" at bounding box center [129, 181] width 44 height 15
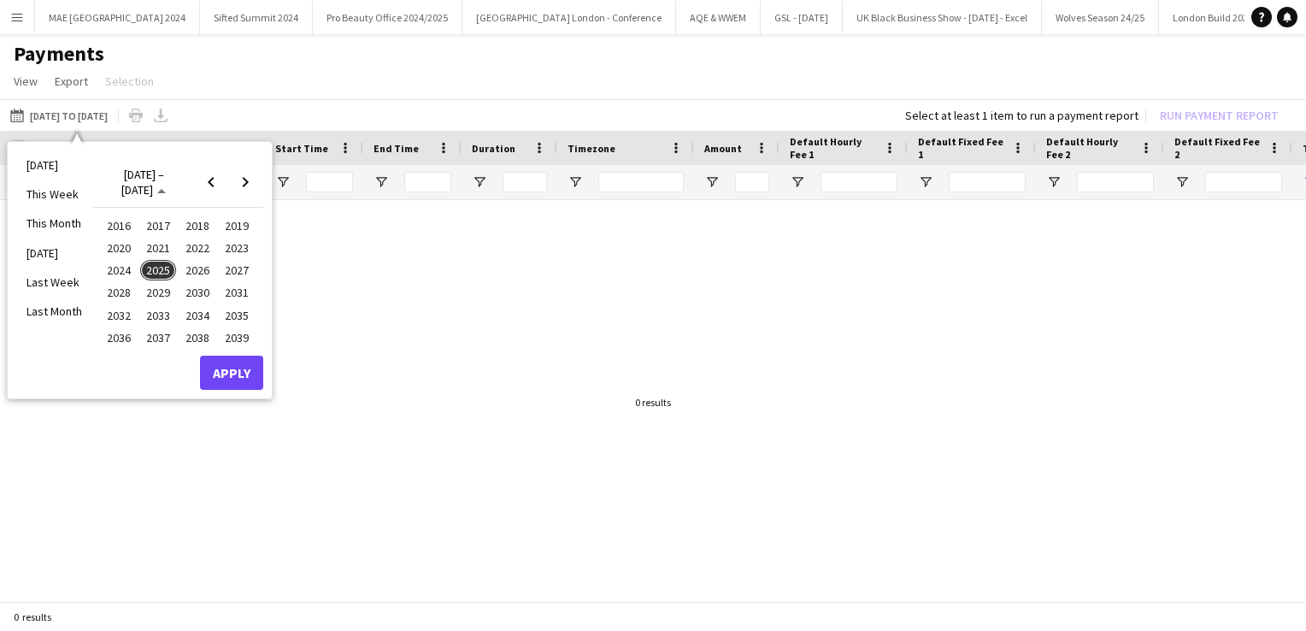
click at [168, 267] on span "2025" at bounding box center [157, 270] width 35 height 21
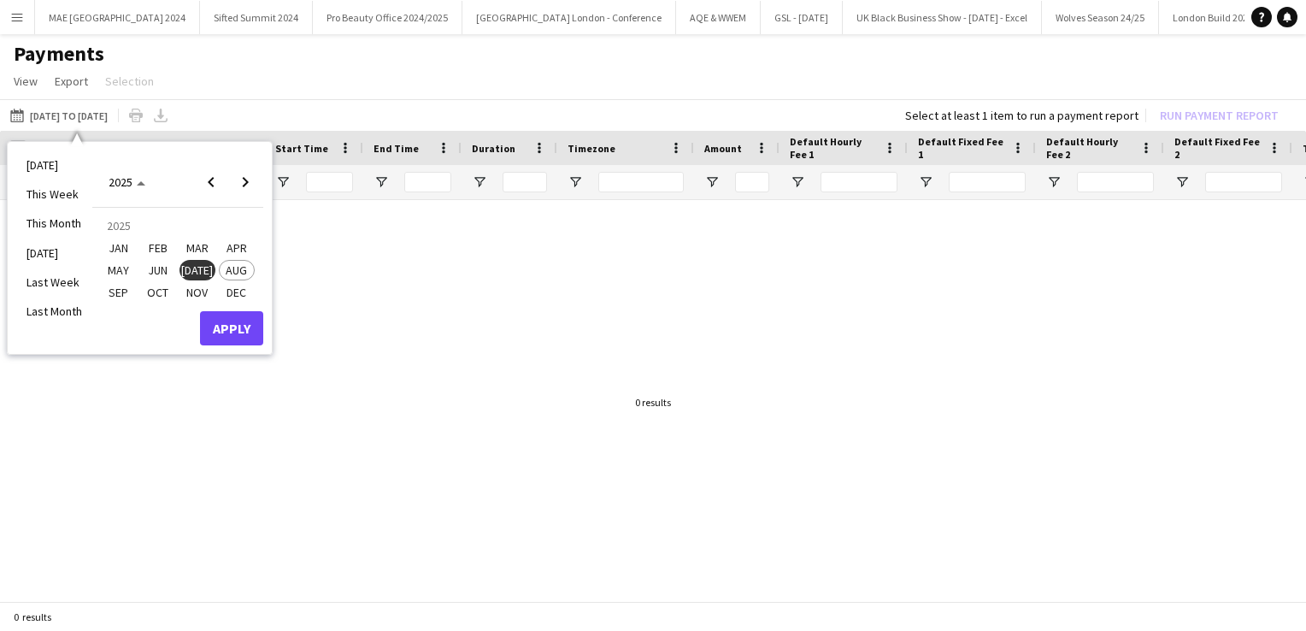
click at [236, 272] on span "AUG" at bounding box center [236, 270] width 35 height 21
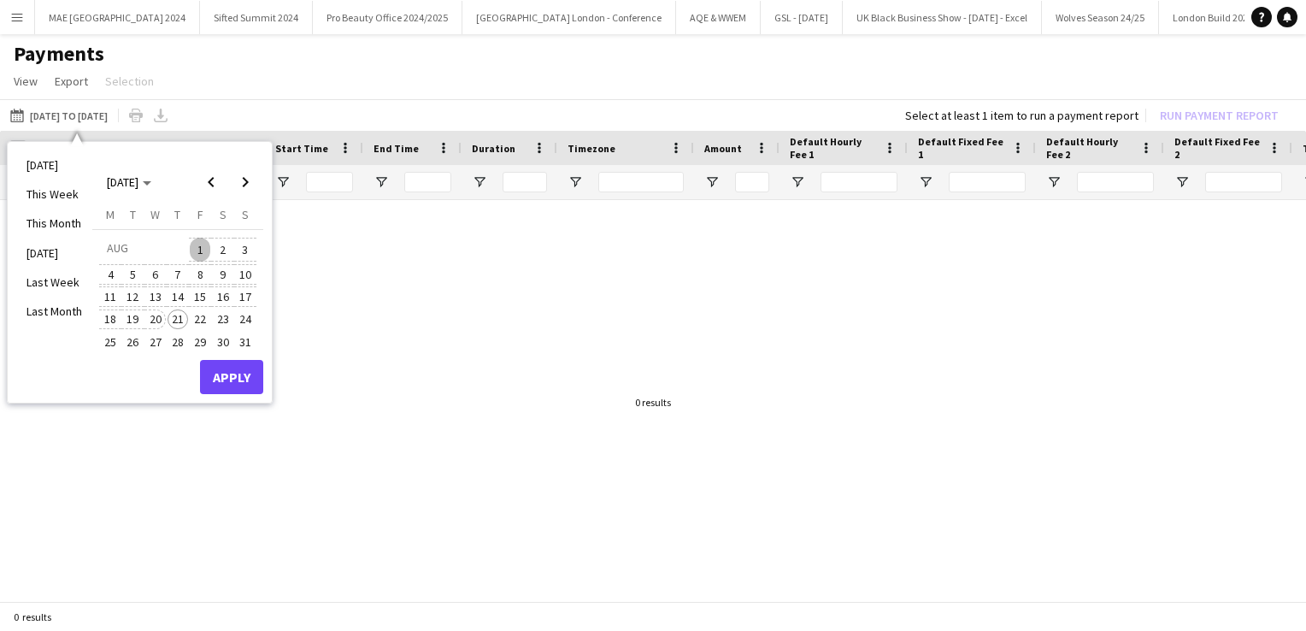
click at [149, 320] on span "20" at bounding box center [155, 319] width 21 height 21
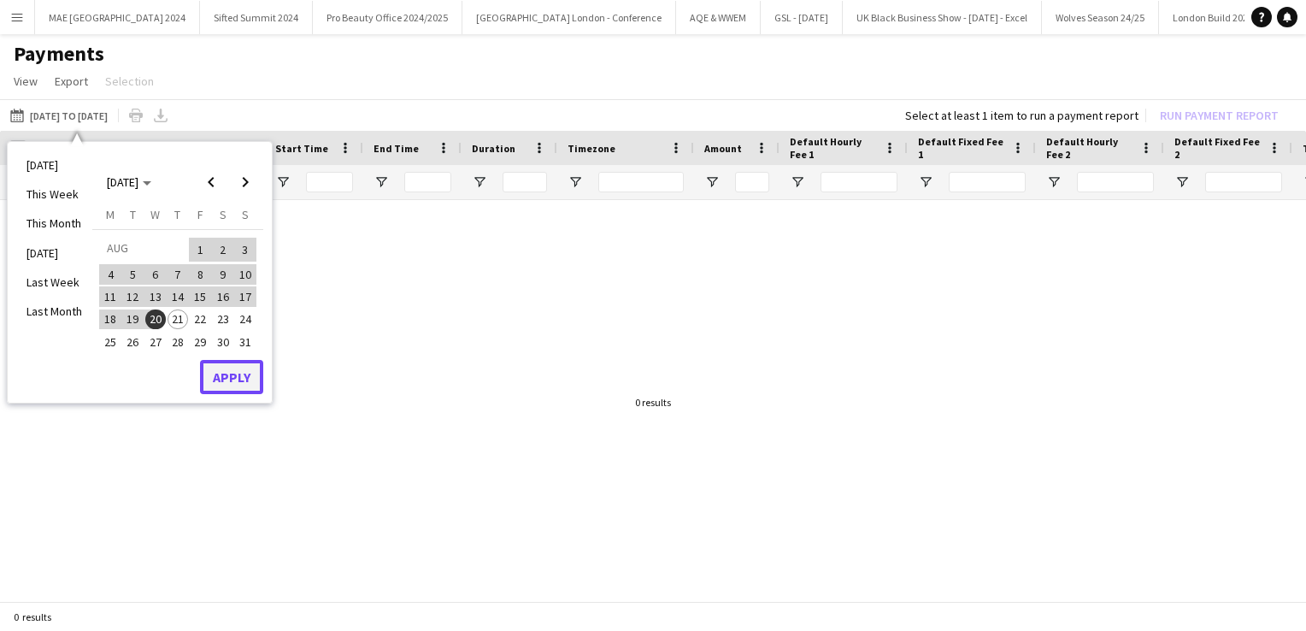
click at [216, 371] on button "Apply" at bounding box center [231, 377] width 63 height 34
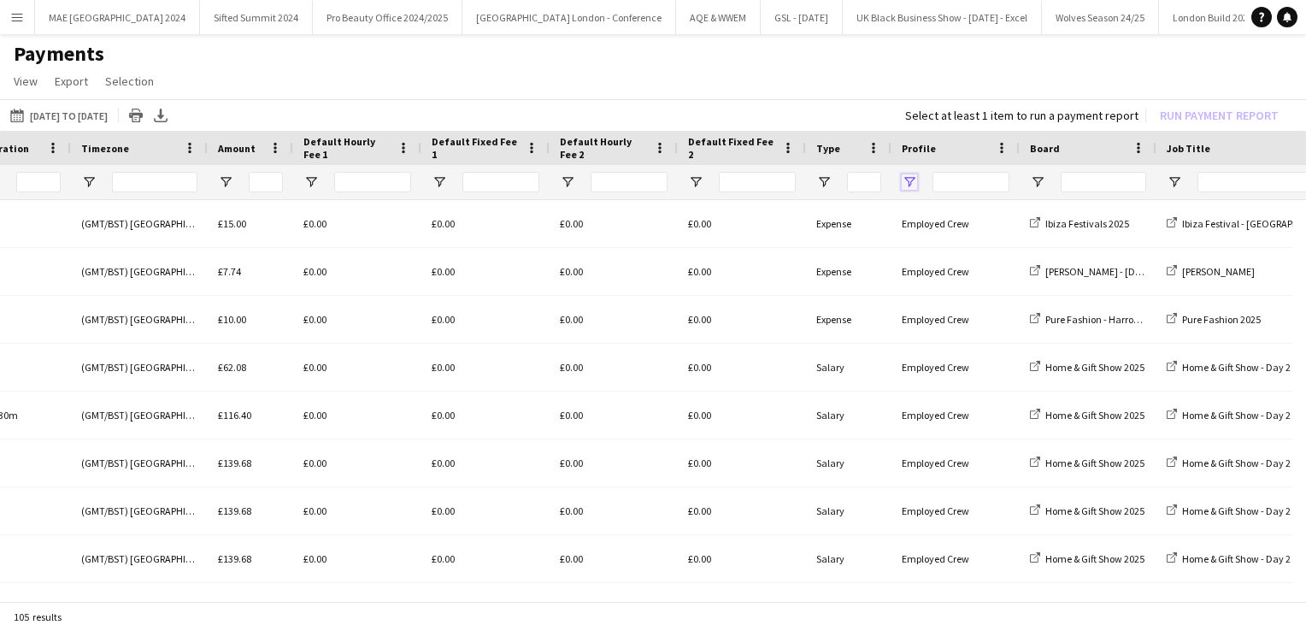
click at [912, 189] on span "Open Filter Menu" at bounding box center [909, 181] width 15 height 15
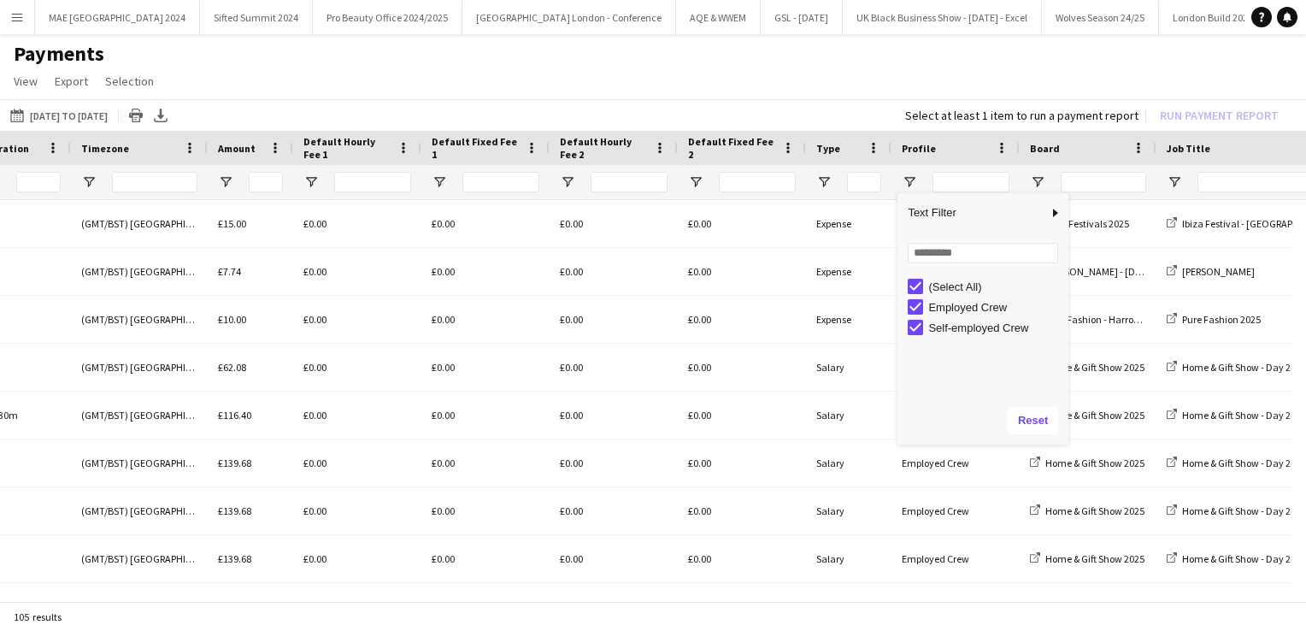
click at [943, 309] on div "Employed Crew" at bounding box center [995, 307] width 135 height 13
type input "**********"
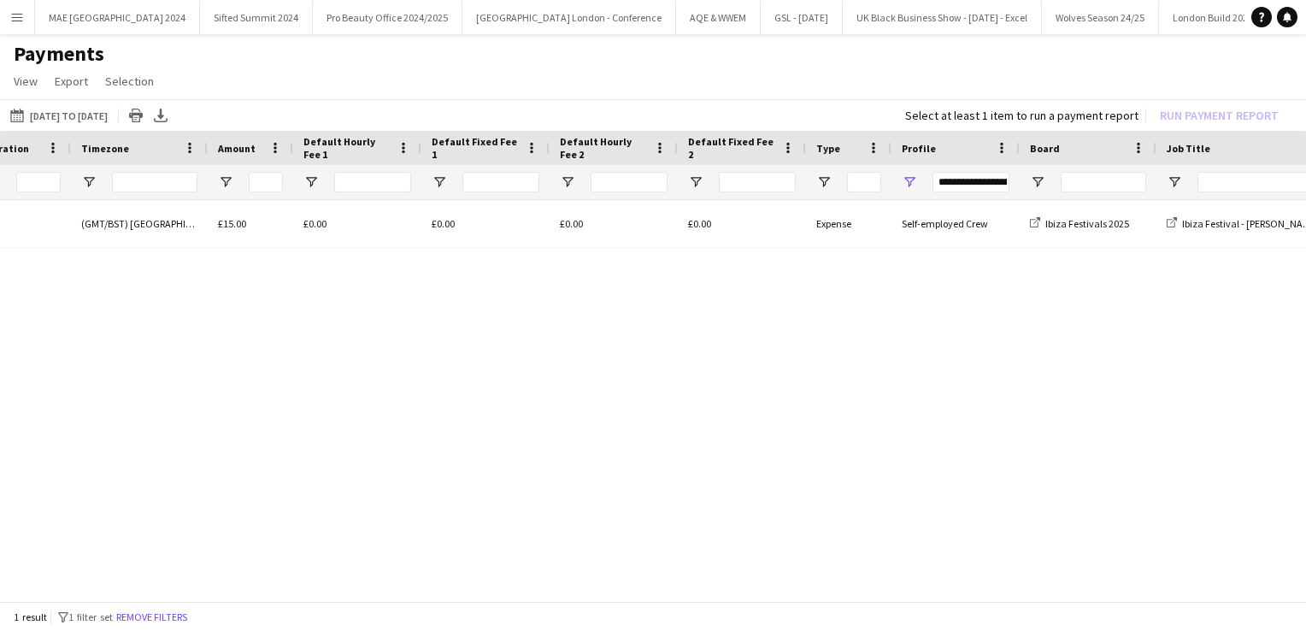
click at [754, 367] on div "15:30 21:30 (GMT/BST) [GEOGRAPHIC_DATA] £15.00 £0.00 £0.00 £0.00 £0.00 Expense …" at bounding box center [653, 395] width 1306 height 391
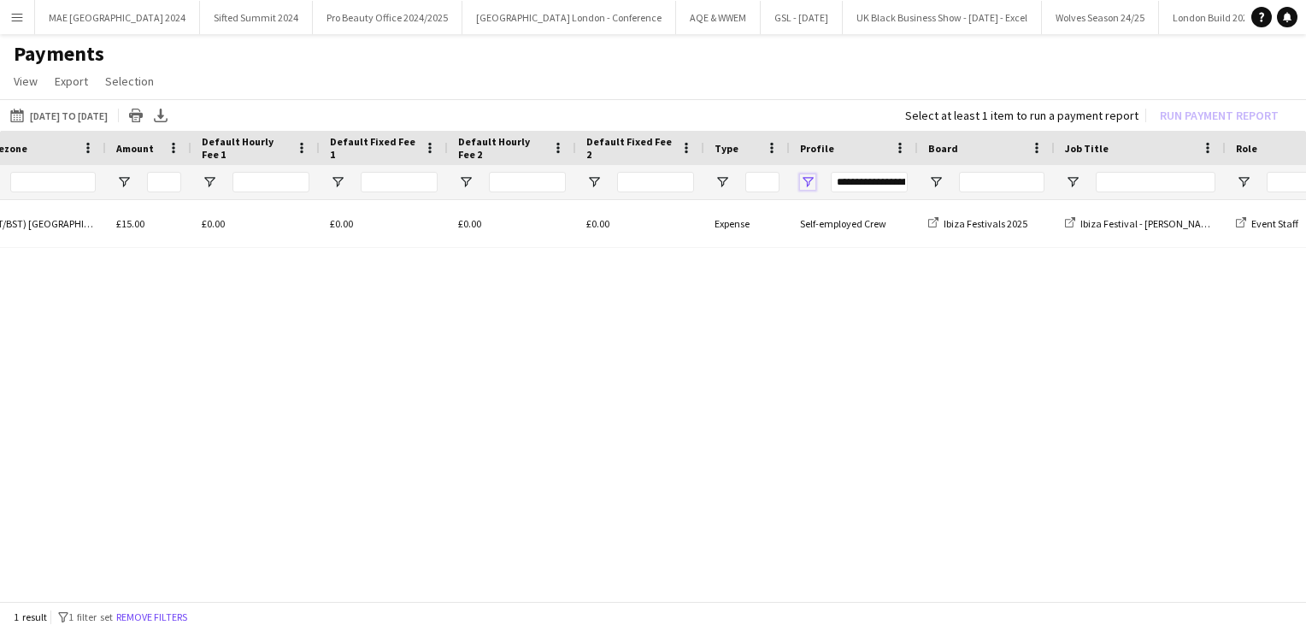
click at [809, 183] on span "Open Filter Menu" at bounding box center [807, 181] width 15 height 15
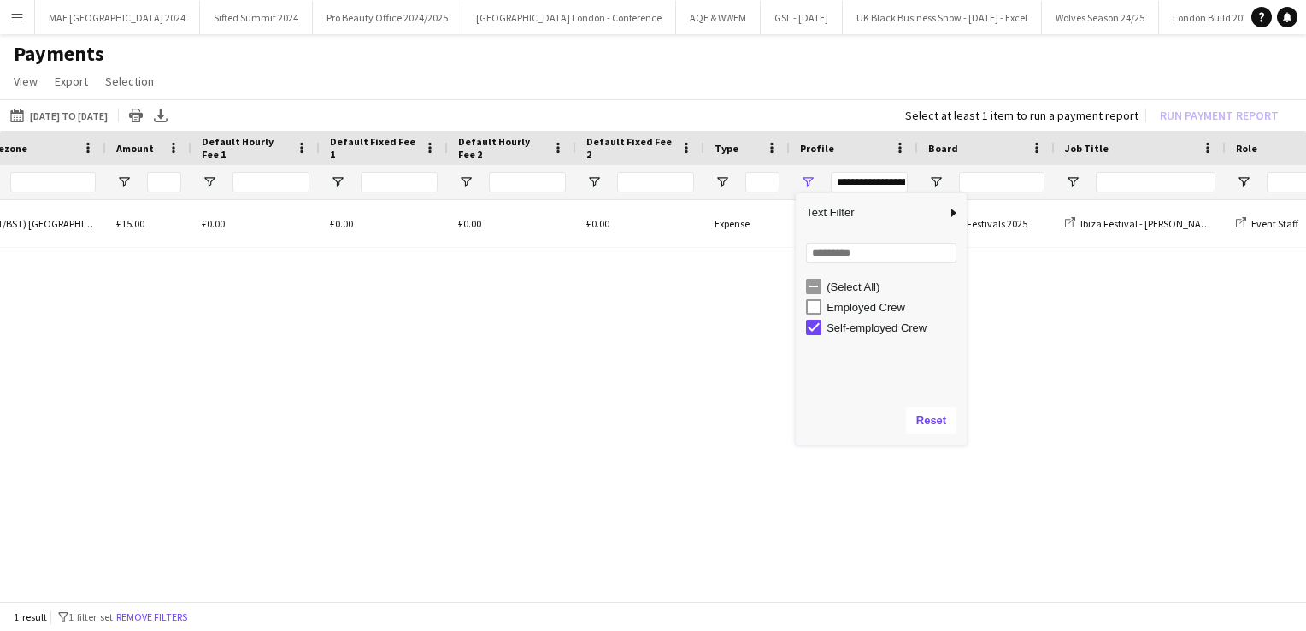
click at [835, 327] on div "Self-employed Crew" at bounding box center [893, 327] width 135 height 13
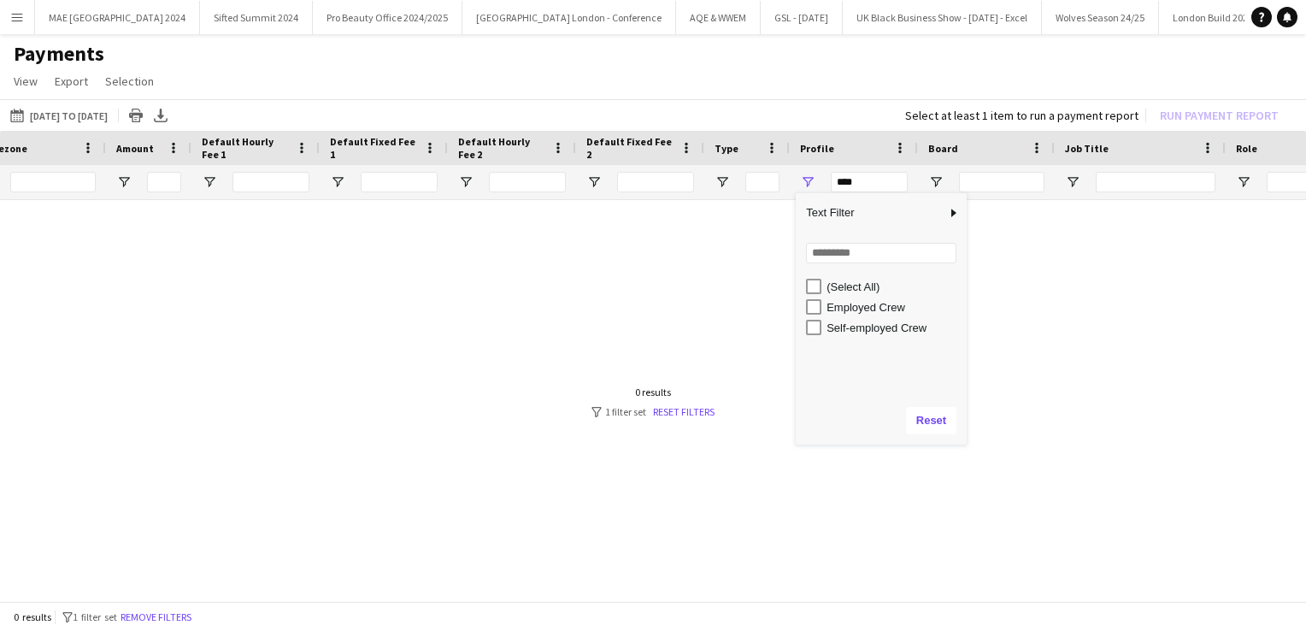
click at [834, 306] on div "Employed Crew" at bounding box center [893, 307] width 135 height 13
type input "**********"
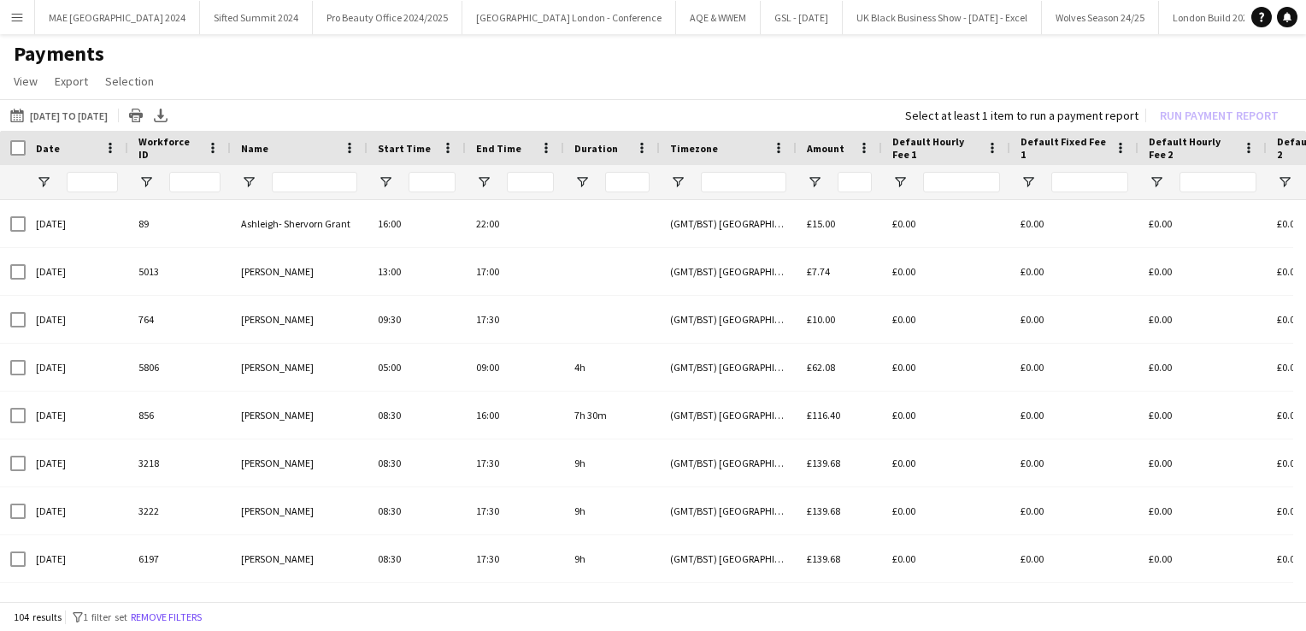
click at [54, 146] on span "Date" at bounding box center [48, 148] width 24 height 13
click at [69, 145] on span at bounding box center [72, 147] width 15 height 15
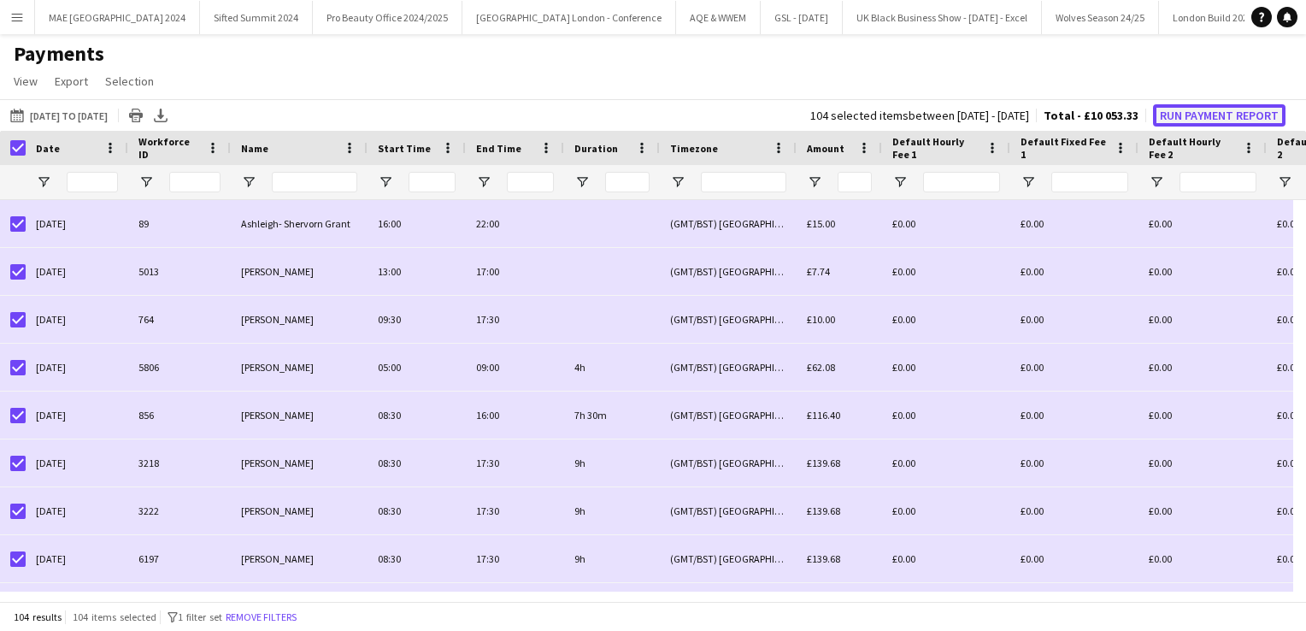
click at [1183, 111] on button "Run Payment Report" at bounding box center [1219, 115] width 132 height 22
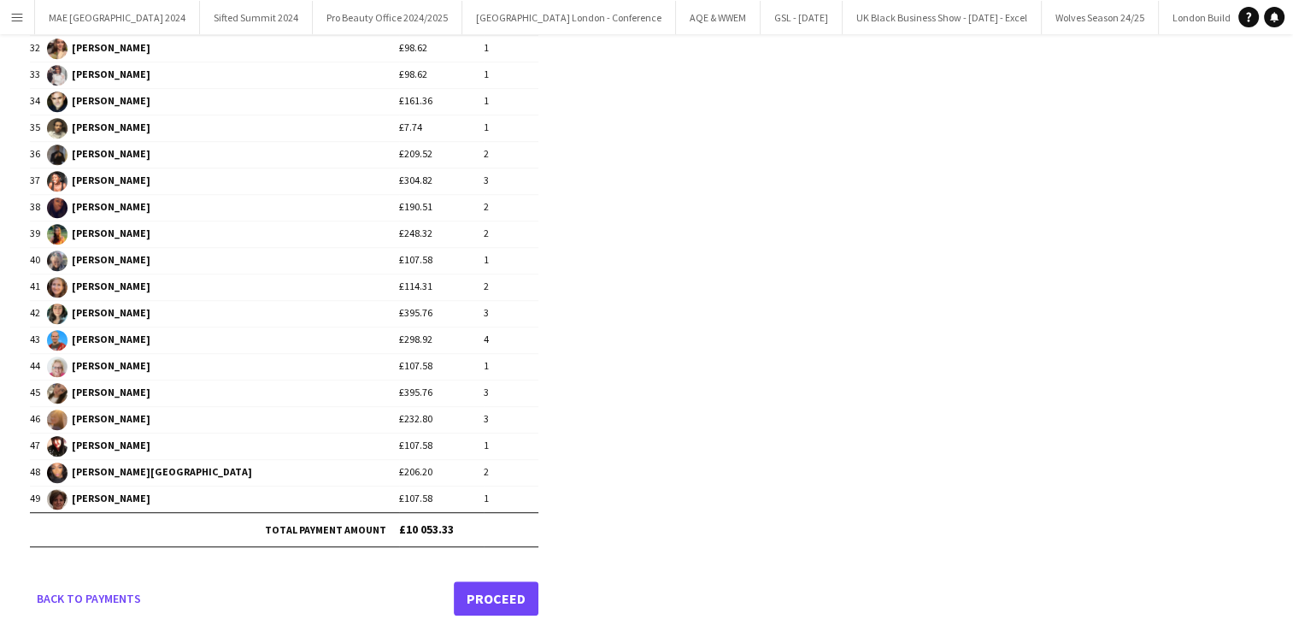
click at [492, 592] on link "Proceed" at bounding box center [496, 598] width 85 height 34
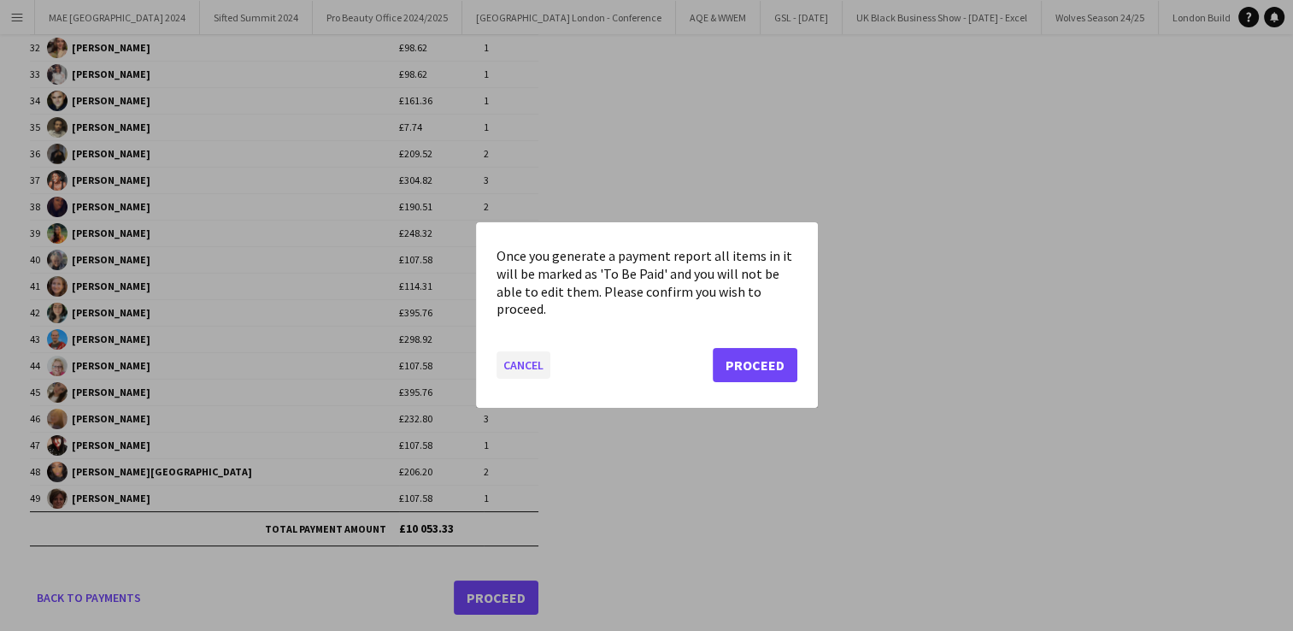
click at [526, 358] on button "Cancel" at bounding box center [523, 365] width 54 height 27
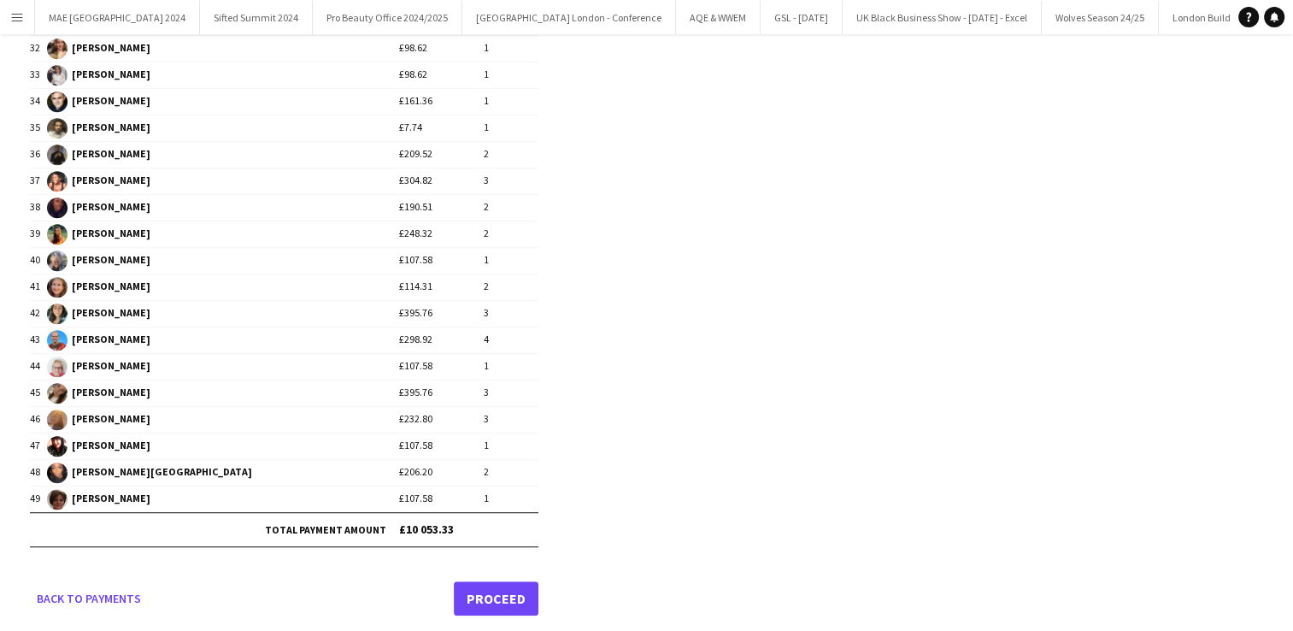
click at [489, 593] on link "Proceed" at bounding box center [496, 598] width 85 height 34
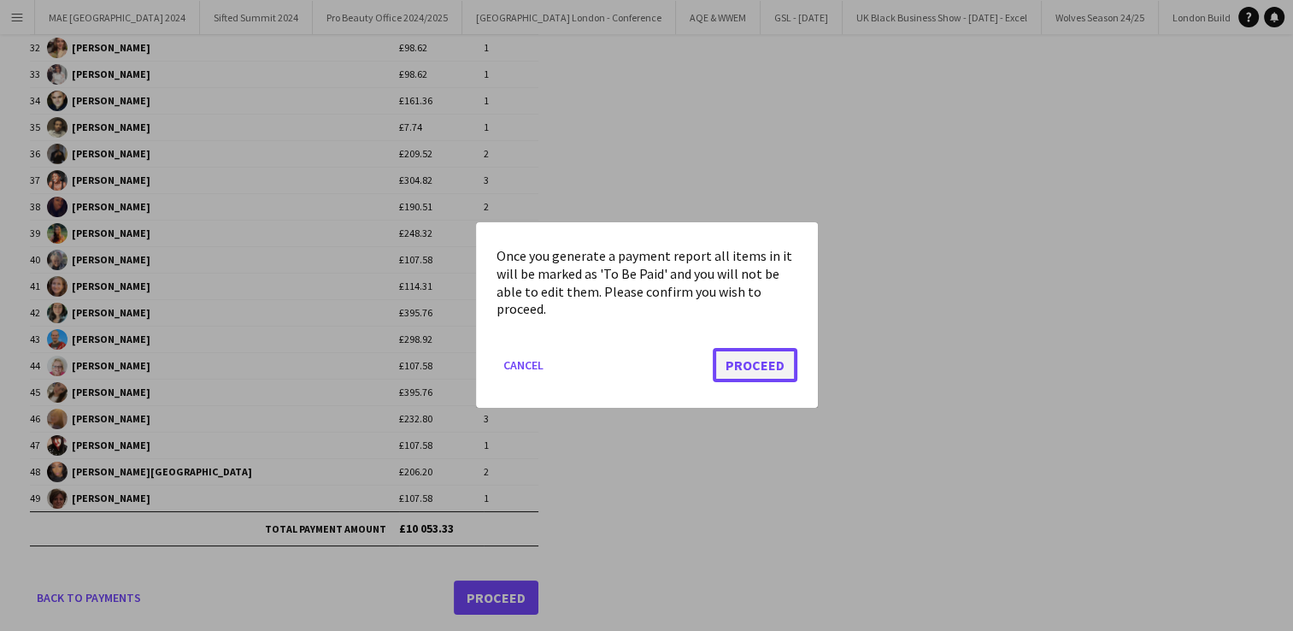
click at [754, 360] on button "Proceed" at bounding box center [755, 366] width 85 height 34
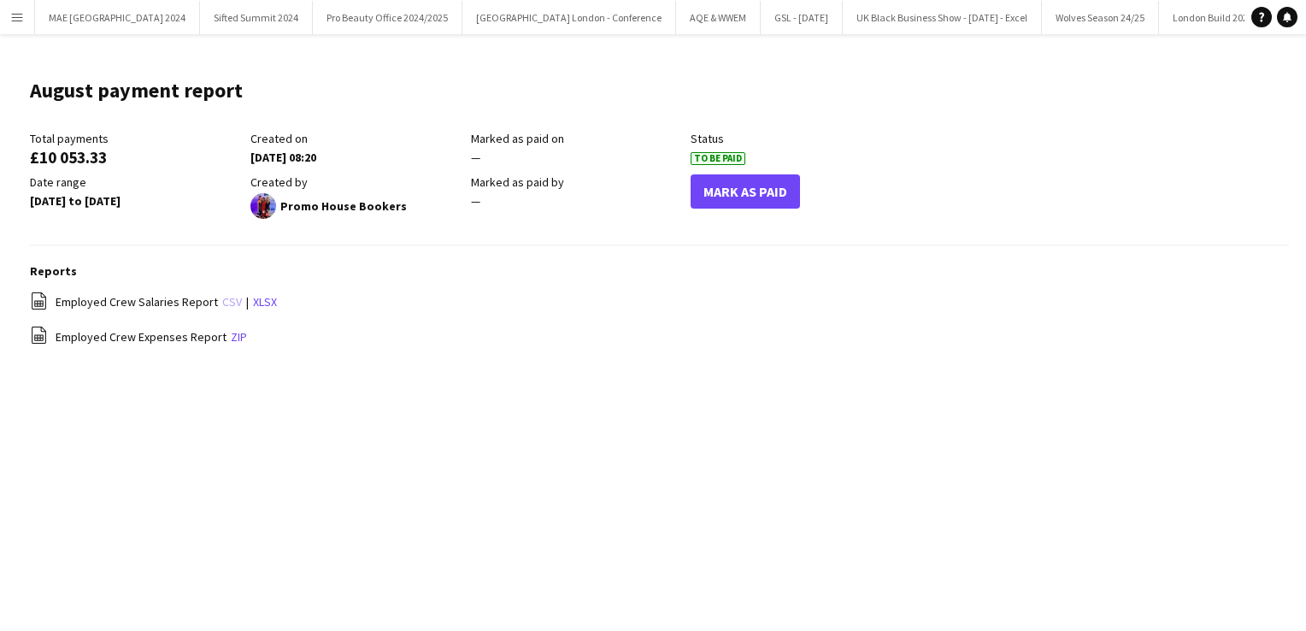
click at [229, 301] on link "csv" at bounding box center [232, 301] width 20 height 15
